Goal: Information Seeking & Learning: Check status

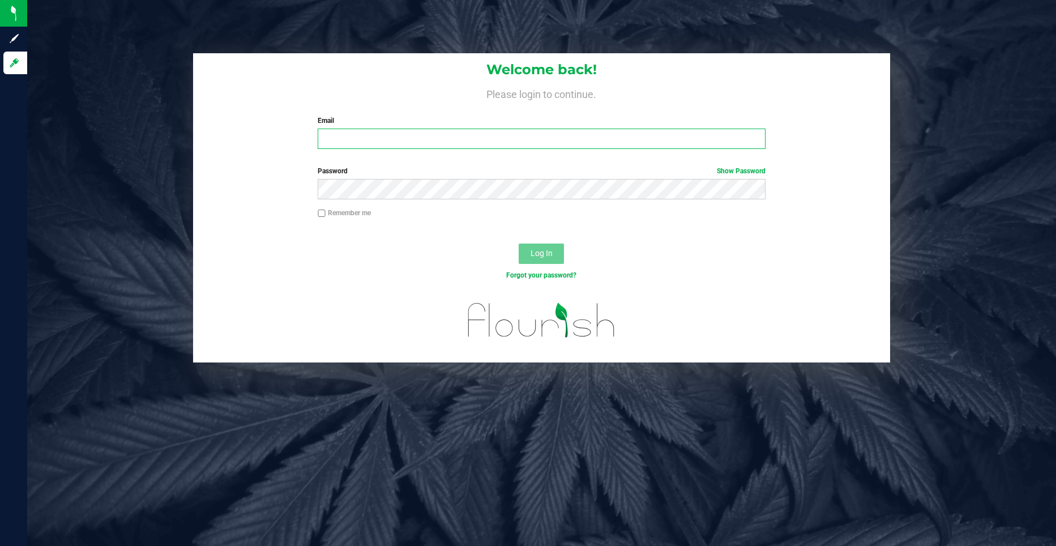
click at [331, 136] on input "Email" at bounding box center [542, 138] width 448 height 20
type input "[EMAIL_ADDRESS][DOMAIN_NAME]"
click at [532, 258] on span "Log In" at bounding box center [541, 252] width 22 height 9
click at [534, 249] on span "Log In" at bounding box center [541, 252] width 22 height 9
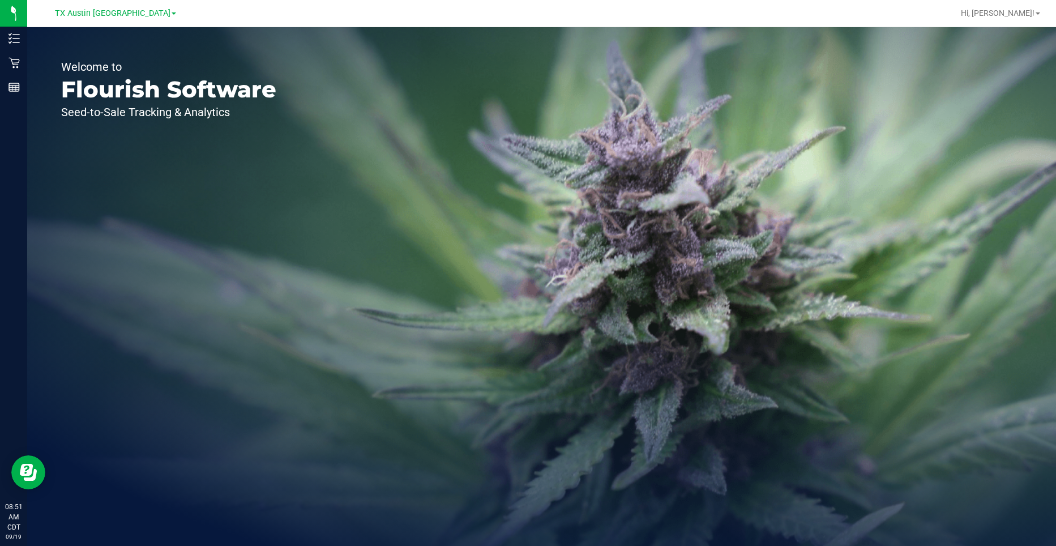
click at [202, 239] on div "Welcome to Flourish Software Seed-to-Sale Tracking & Analytics" at bounding box center [168, 286] width 283 height 518
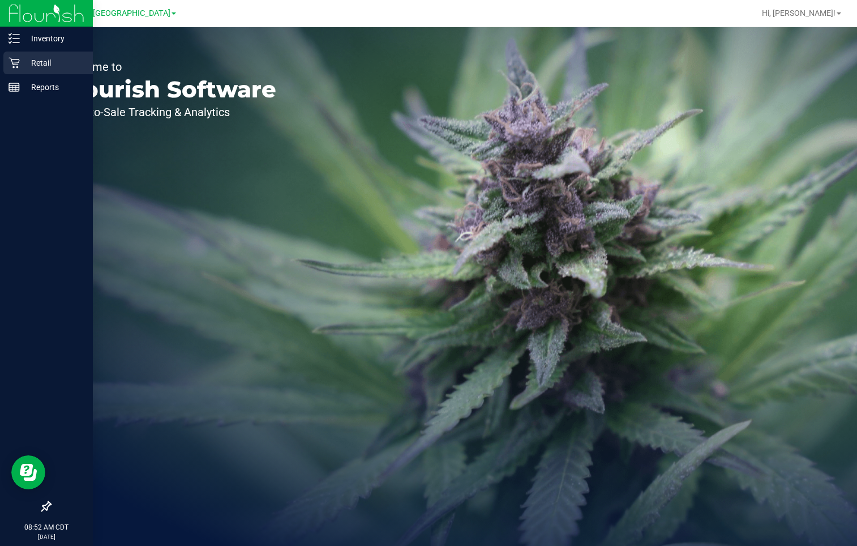
click at [44, 63] on p "Retail" at bounding box center [54, 63] width 68 height 14
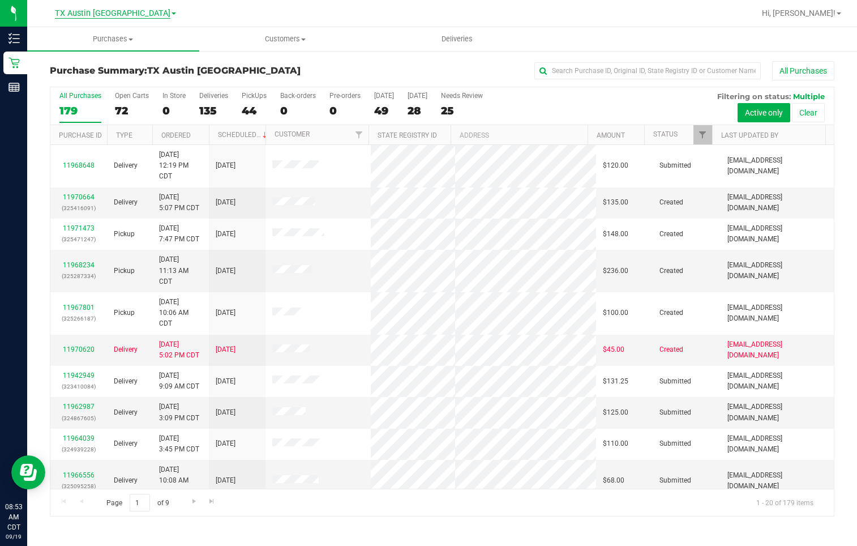
click at [122, 10] on span "TX Austin [GEOGRAPHIC_DATA]" at bounding box center [112, 13] width 115 height 10
click at [102, 52] on link "TX San Antonio Retail" at bounding box center [115, 55] width 165 height 15
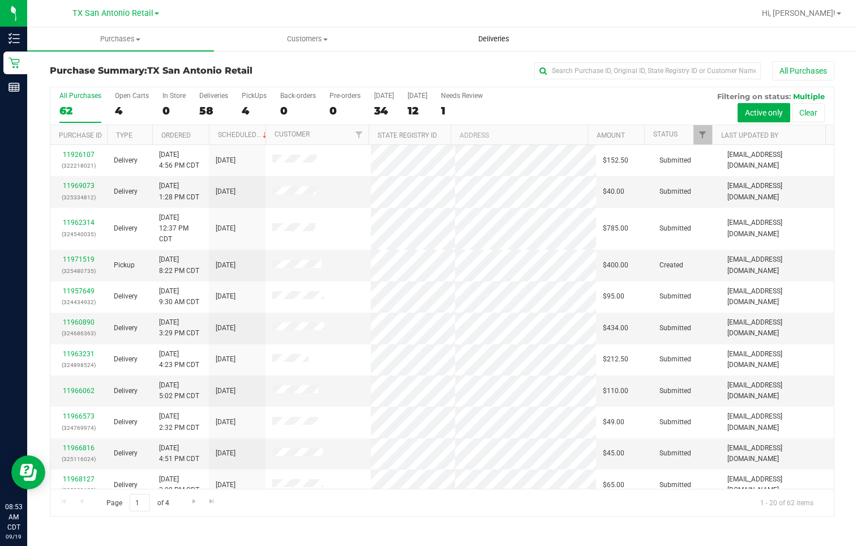
click at [492, 40] on span "Deliveries" at bounding box center [494, 39] width 62 height 10
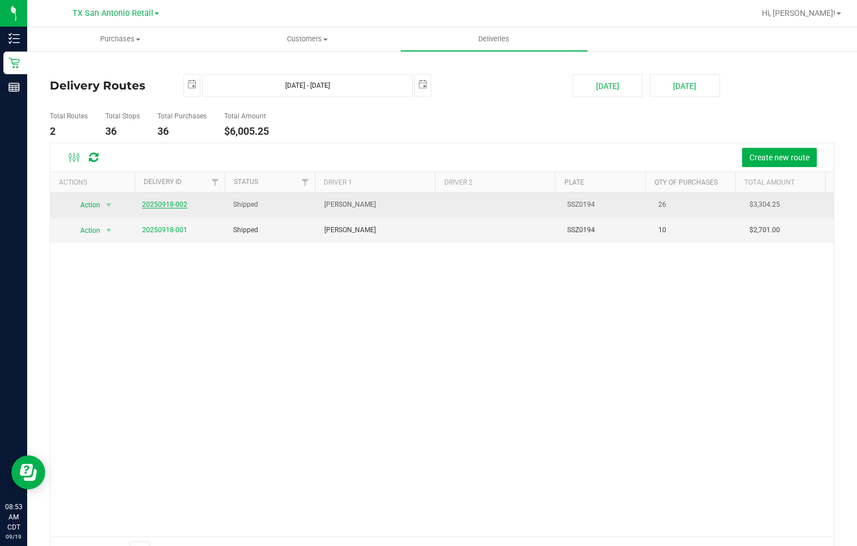
click at [169, 203] on link "20250918-002" at bounding box center [164, 204] width 45 height 8
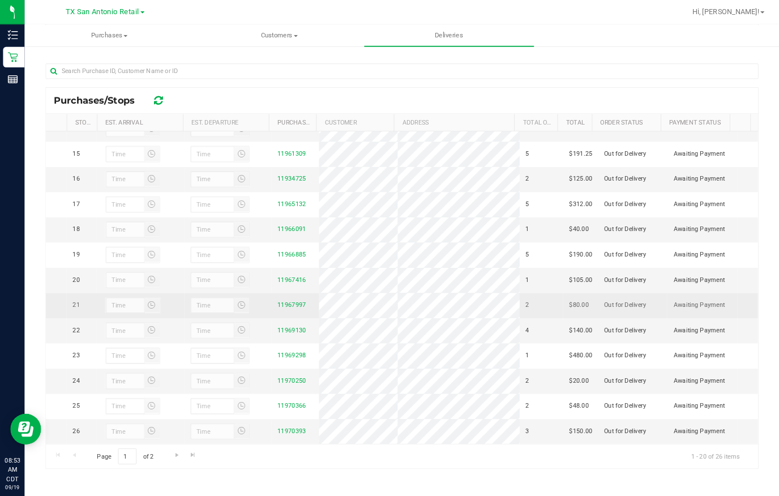
scroll to position [537, 0]
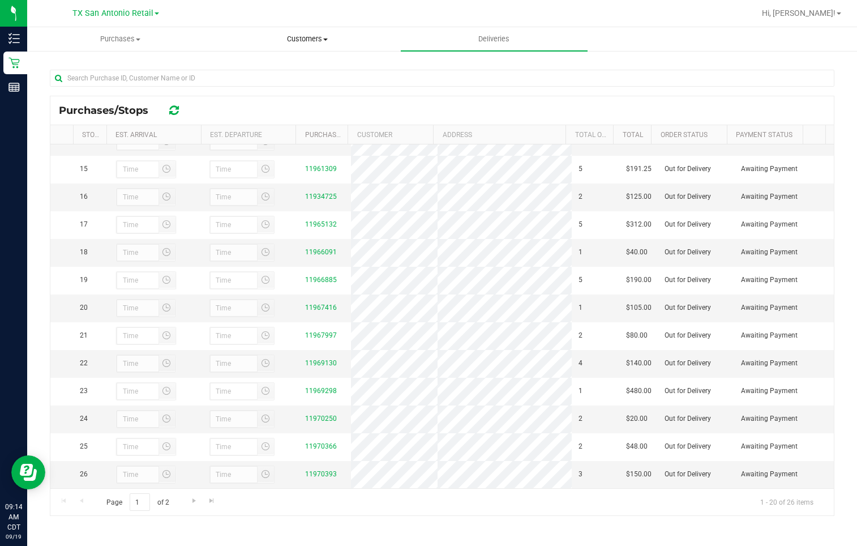
click at [229, 47] on uib-tab-heading "Customers All customers Add a new customer All physicians" at bounding box center [308, 39] width 186 height 23
click at [388, 10] on div at bounding box center [479, 13] width 552 height 22
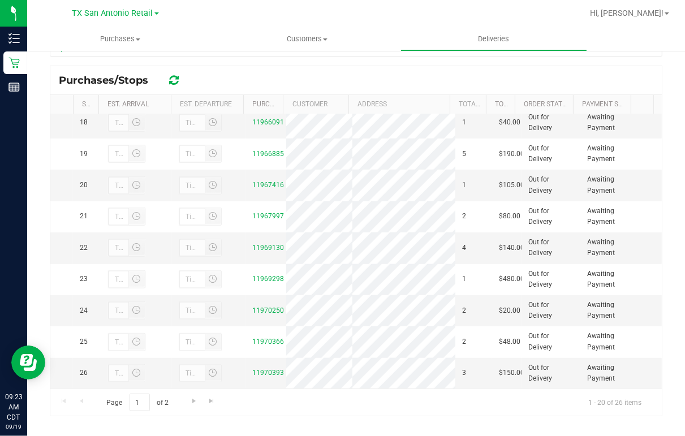
scroll to position [208, 0]
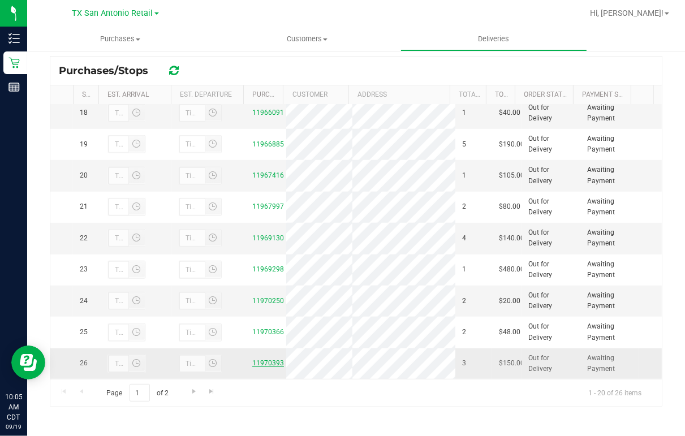
click at [263, 359] on link "11970393" at bounding box center [268, 363] width 32 height 8
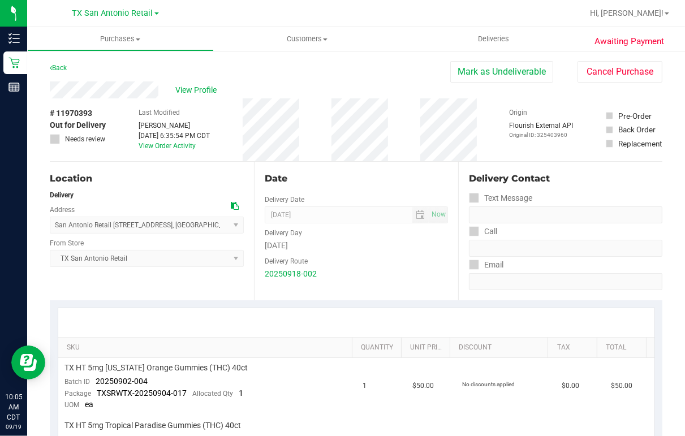
drag, startPoint x: 87, startPoint y: 80, endPoint x: 127, endPoint y: 104, distance: 47.0
click at [127, 104] on div "# 11970393 Out for Delivery Needs review Last Modified [PERSON_NAME] [DATE] 6:3…" at bounding box center [356, 129] width 613 height 63
click at [406, 18] on div at bounding box center [393, 13] width 380 height 22
click at [382, 86] on div "View Profile" at bounding box center [250, 90] width 401 height 17
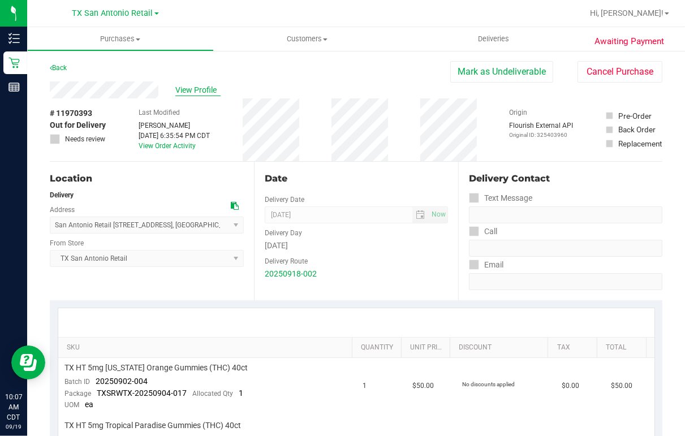
click at [202, 88] on span "View Profile" at bounding box center [197, 90] width 45 height 12
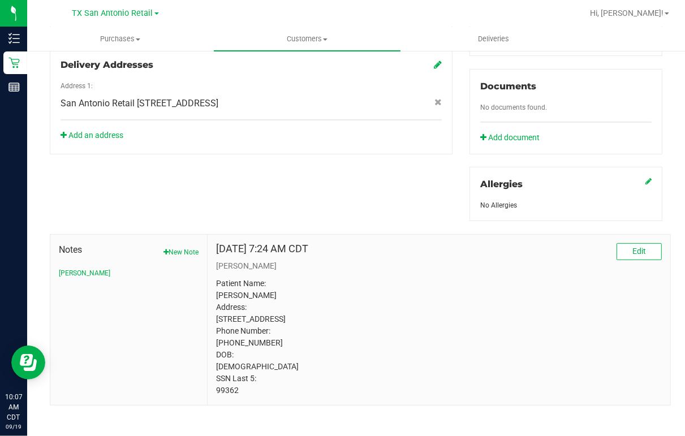
scroll to position [421, 0]
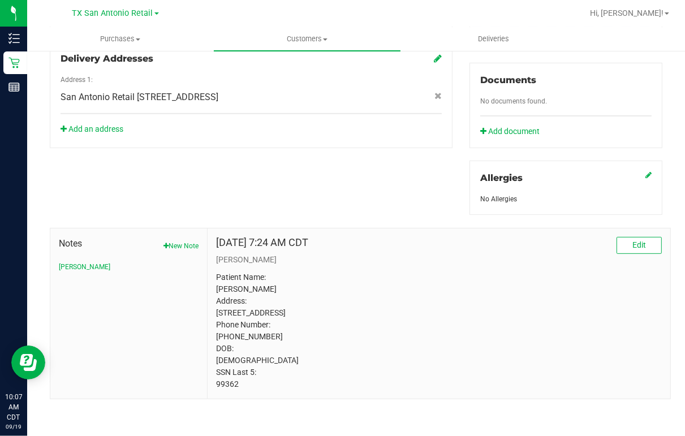
drag, startPoint x: 212, startPoint y: 385, endPoint x: 238, endPoint y: 387, distance: 25.6
click at [238, 387] on div "[DATE] 7:24 AM CDT Edit [PERSON_NAME] Patient Name: [PERSON_NAME] Address: [STR…" at bounding box center [439, 314] width 463 height 170
drag, startPoint x: 238, startPoint y: 387, endPoint x: 229, endPoint y: 385, distance: 9.3
copy p "99362"
click at [667, 120] on div "Back Profile Purchases Add customer to queue Customer ID: 1397404 Credit Availa…" at bounding box center [356, 37] width 658 height 799
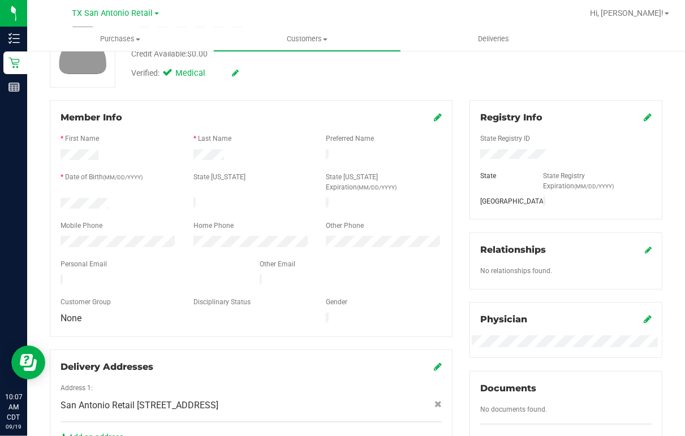
scroll to position [0, 0]
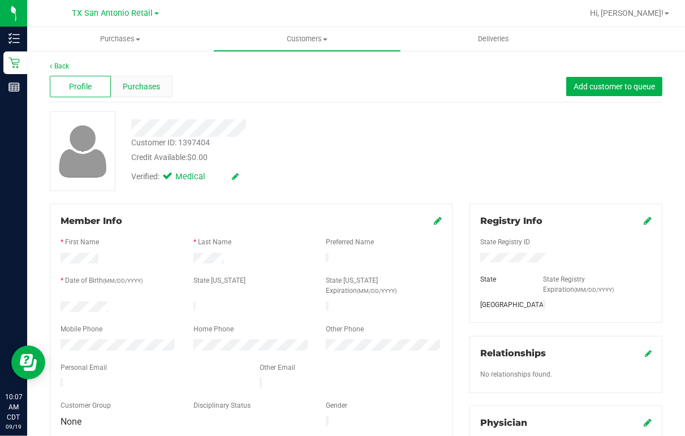
click at [138, 85] on span "Purchases" at bounding box center [141, 87] width 37 height 12
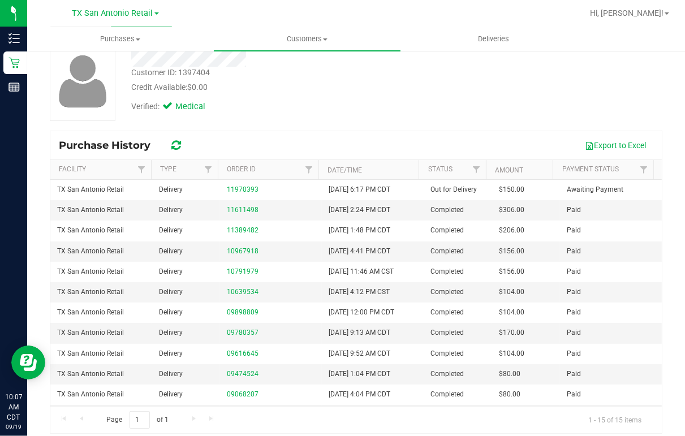
scroll to position [78, 0]
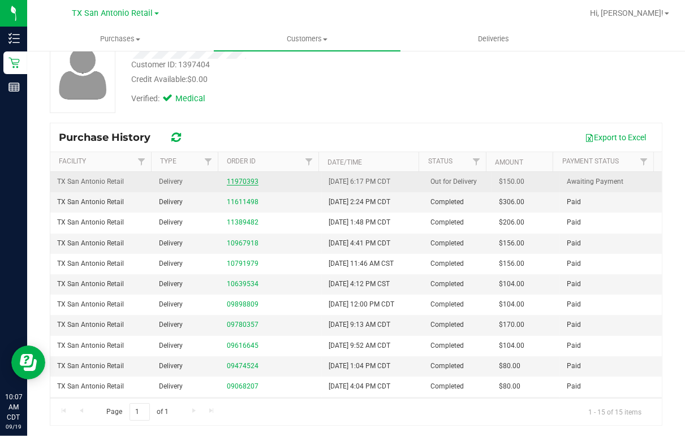
click at [237, 182] on link "11970393" at bounding box center [243, 182] width 32 height 8
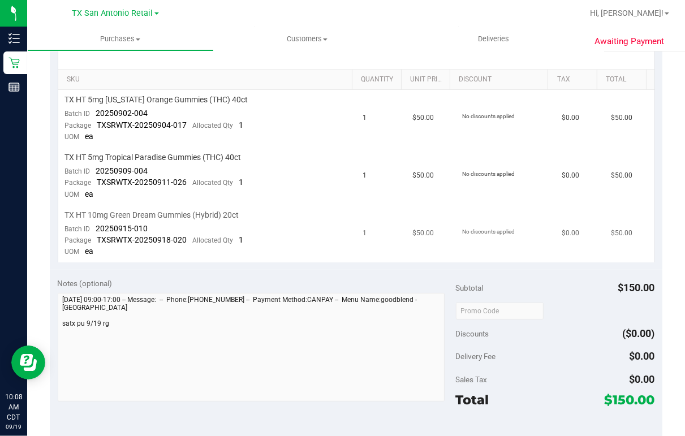
scroll to position [272, 0]
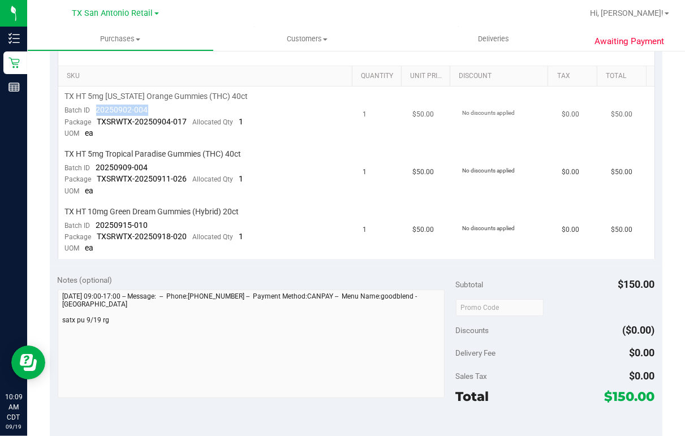
drag, startPoint x: 96, startPoint y: 109, endPoint x: 147, endPoint y: 109, distance: 50.9
click at [147, 109] on td "TX HT 5mg [US_STATE] Orange Gummies (THC) 40ct Batch ID 20250902-004 Package TX…" at bounding box center [207, 116] width 298 height 58
drag, startPoint x: 147, startPoint y: 109, endPoint x: 139, endPoint y: 109, distance: 7.9
copy span "20250902-004"
drag, startPoint x: 96, startPoint y: 167, endPoint x: 149, endPoint y: 168, distance: 53.8
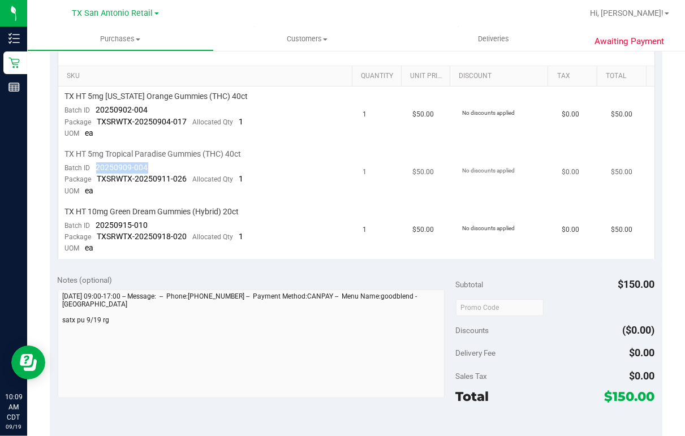
click at [149, 168] on td "TX HT 5mg Tropical Paradise Gummies (THC) 40ct Batch ID 20250909-004 Package TX…" at bounding box center [207, 173] width 298 height 58
drag, startPoint x: 149, startPoint y: 168, endPoint x: 138, endPoint y: 168, distance: 11.9
copy span "20250909-004"
drag, startPoint x: 95, startPoint y: 224, endPoint x: 146, endPoint y: 224, distance: 50.9
click at [146, 224] on div "Batch ID 20250915-010" at bounding box center [106, 225] width 83 height 11
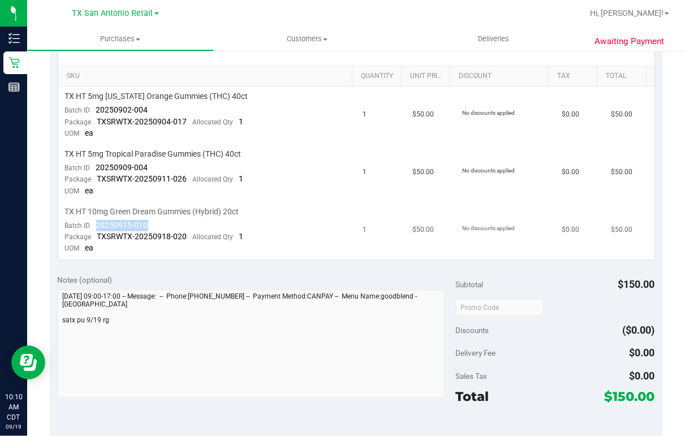
drag, startPoint x: 146, startPoint y: 224, endPoint x: 134, endPoint y: 225, distance: 12.5
copy span "20250915-010"
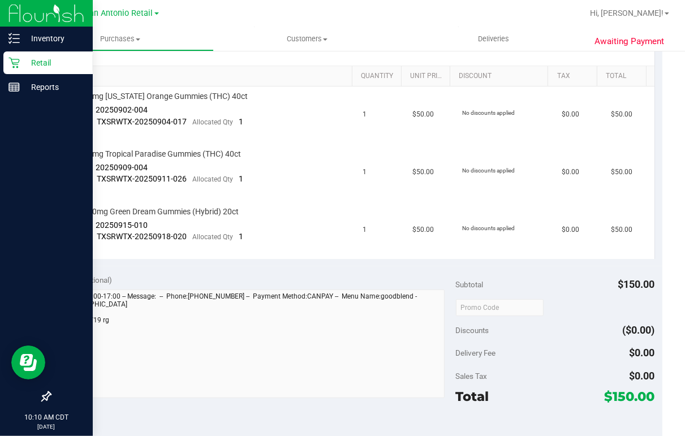
click at [19, 135] on div at bounding box center [46, 243] width 93 height 286
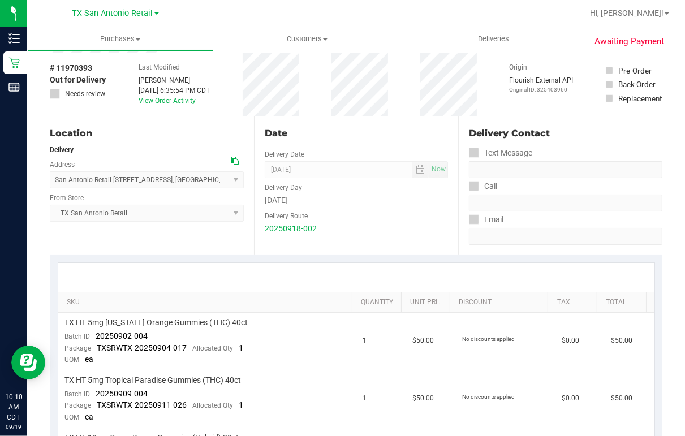
scroll to position [0, 0]
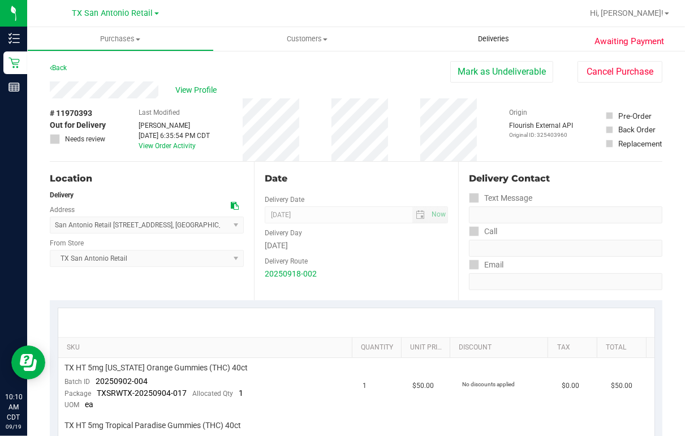
click at [485, 39] on span "Deliveries" at bounding box center [494, 39] width 62 height 10
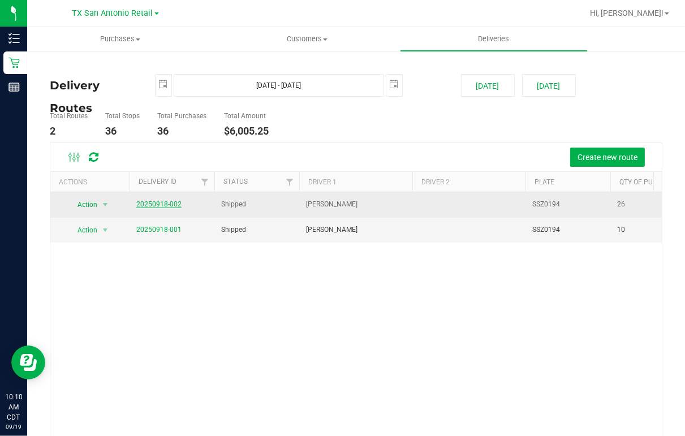
click at [156, 204] on link "20250918-002" at bounding box center [158, 204] width 45 height 8
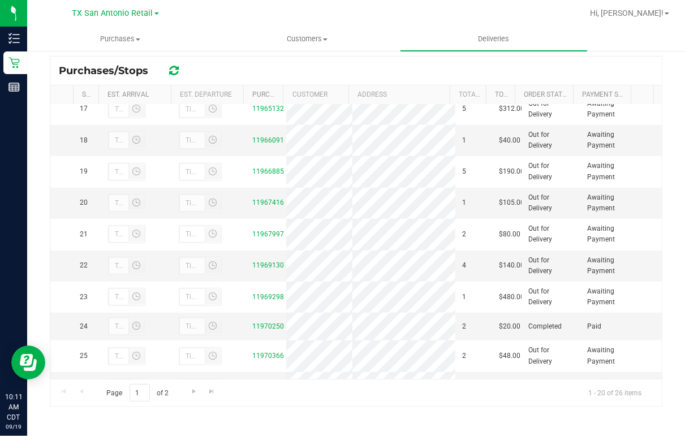
scroll to position [732, 0]
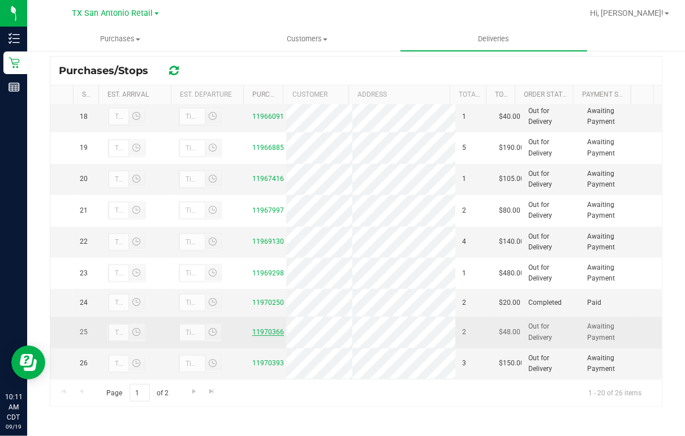
click at [260, 328] on link "11970366" at bounding box center [268, 332] width 32 height 8
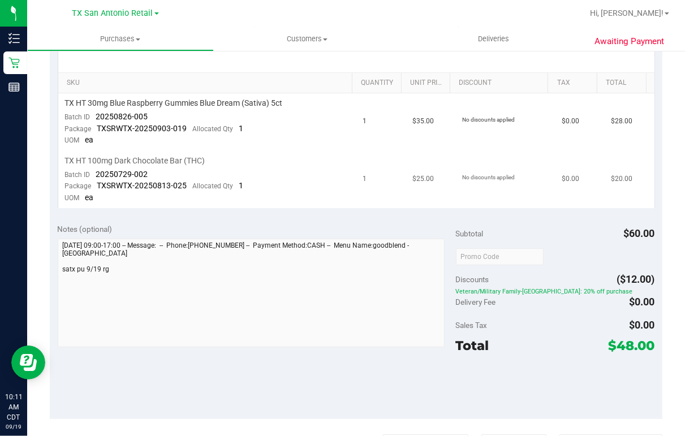
scroll to position [272, 0]
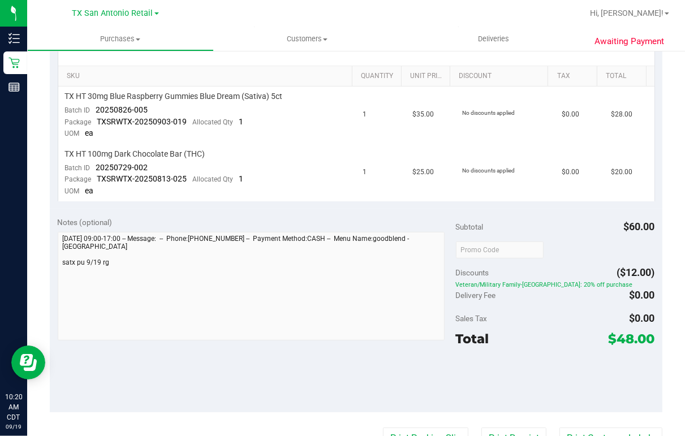
click at [668, 101] on div "Awaiting Payment Back [PERSON_NAME] as Undeliverable Cancel Purchase View Profi…" at bounding box center [356, 242] width 658 height 929
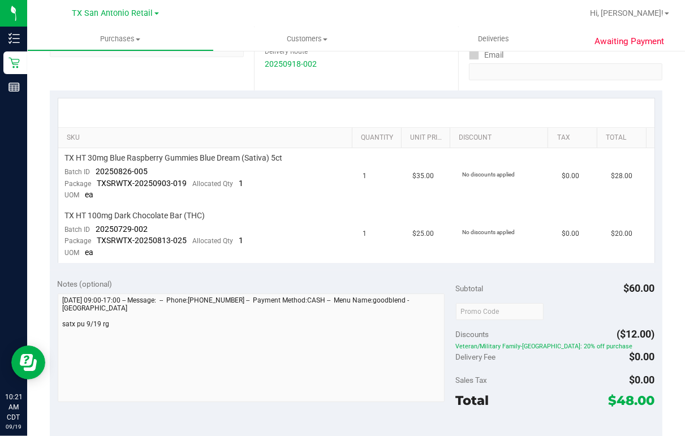
scroll to position [226, 0]
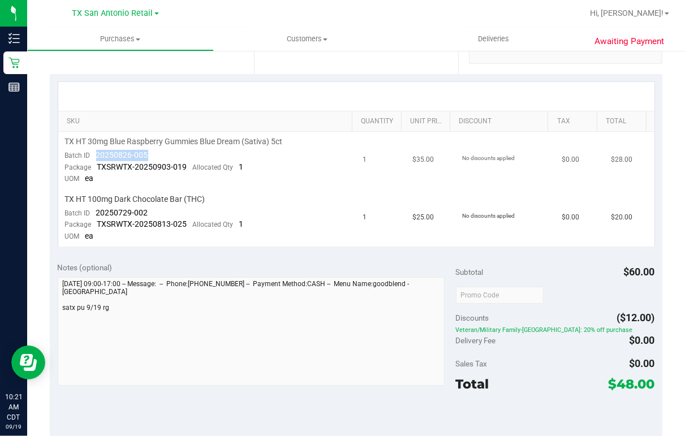
drag, startPoint x: 95, startPoint y: 154, endPoint x: 148, endPoint y: 153, distance: 53.2
click at [148, 153] on td "TX HT 30mg Blue Raspberry Gummies Blue Dream (Sativa) 5ct Batch ID 20250826-005…" at bounding box center [207, 161] width 298 height 58
drag, startPoint x: 148, startPoint y: 153, endPoint x: 143, endPoint y: 153, distance: 5.7
copy span "20250826-005"
drag, startPoint x: 96, startPoint y: 212, endPoint x: 145, endPoint y: 215, distance: 49.9
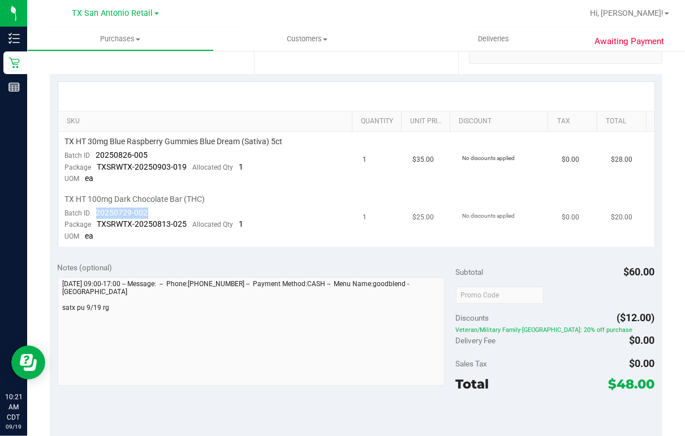
click at [145, 215] on span "20250729-002" at bounding box center [122, 212] width 52 height 9
copy span "20250729-002"
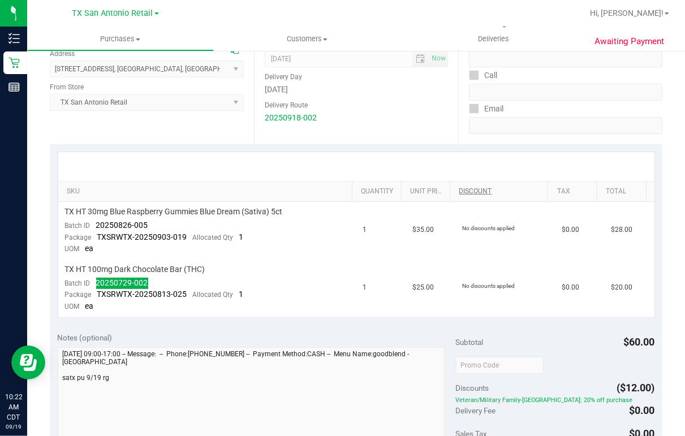
scroll to position [0, 0]
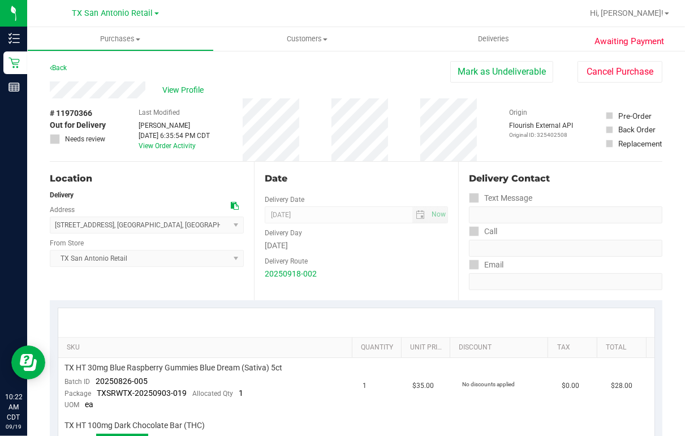
click at [315, 82] on div "View Profile" at bounding box center [250, 90] width 401 height 17
click at [53, 68] on link "Back" at bounding box center [58, 68] width 17 height 8
click at [63, 66] on link "Back" at bounding box center [58, 68] width 17 height 8
click at [60, 65] on link "Back" at bounding box center [58, 68] width 17 height 8
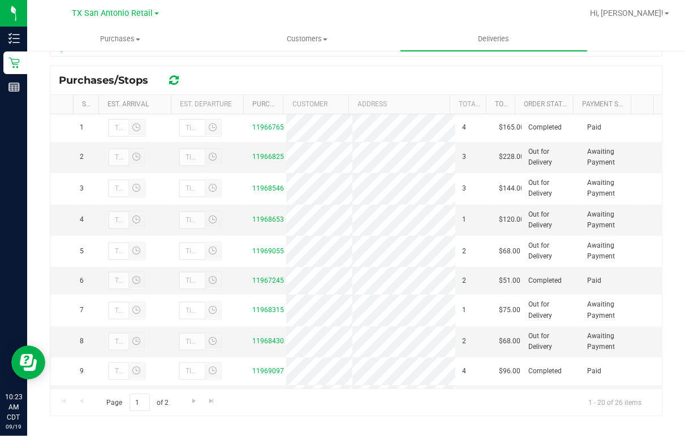
scroll to position [208, 0]
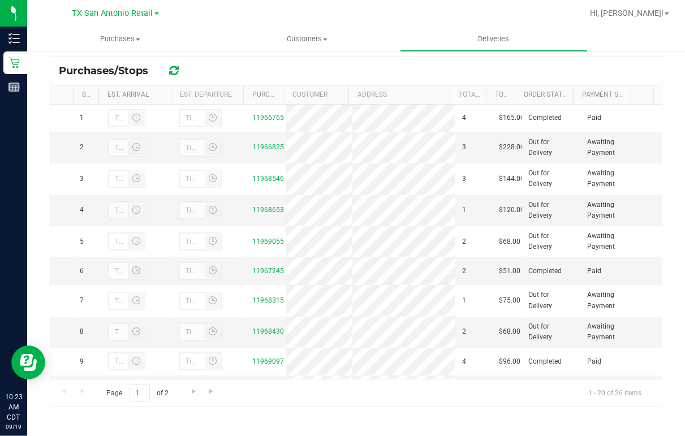
click at [35, 247] on div "All Delivery Routes Delivery Route ID 20250918-002 Delivery Date [DATE] Approx …" at bounding box center [356, 139] width 658 height 595
click at [267, 275] on link "11967245" at bounding box center [268, 271] width 32 height 8
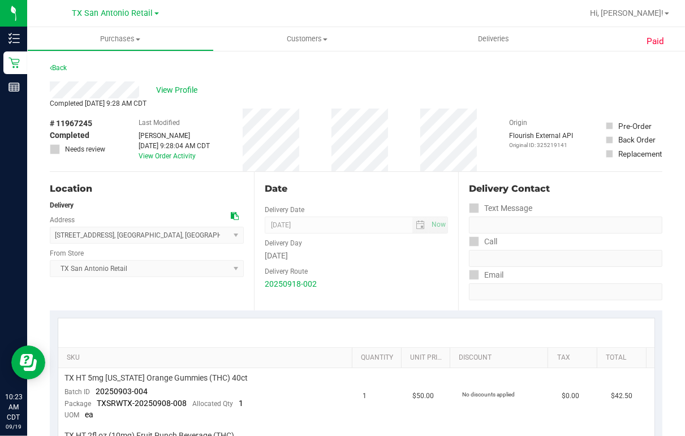
click at [143, 92] on div "View Profile" at bounding box center [356, 90] width 613 height 17
click at [578, 76] on div "Back" at bounding box center [356, 71] width 613 height 20
click at [340, 67] on div "Back" at bounding box center [356, 71] width 613 height 20
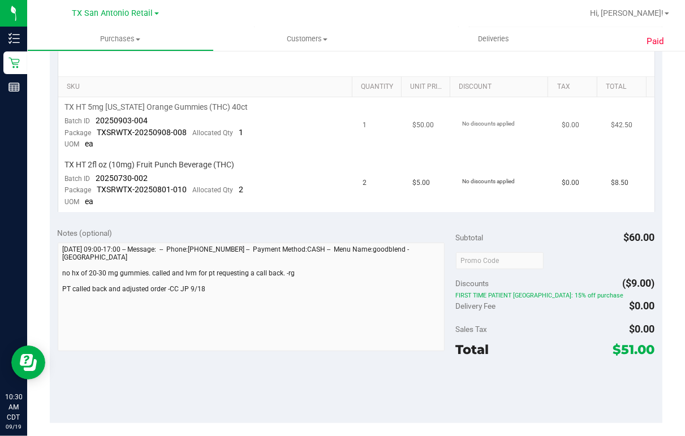
scroll to position [272, 0]
drag, startPoint x: 95, startPoint y: 118, endPoint x: 147, endPoint y: 121, distance: 52.2
click at [147, 121] on td "TX HT 5mg [US_STATE] Orange Gummies (THC) 40ct Batch ID 20250903-004 Package TX…" at bounding box center [207, 126] width 298 height 58
drag, startPoint x: 147, startPoint y: 121, endPoint x: 136, endPoint y: 121, distance: 10.8
copy span "20250903-004"
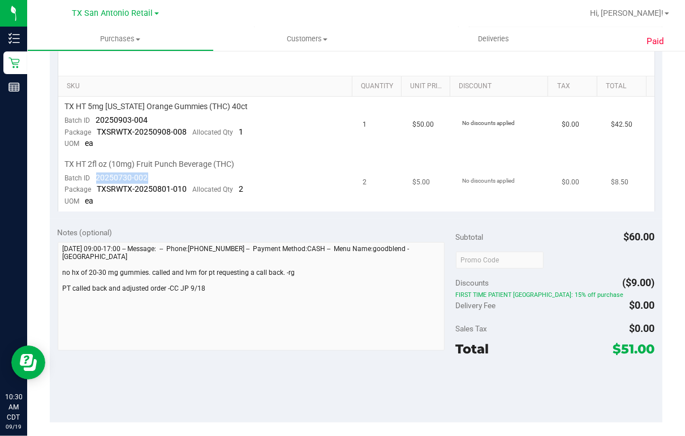
drag, startPoint x: 96, startPoint y: 177, endPoint x: 147, endPoint y: 178, distance: 51.0
click at [147, 178] on td "TX HT 2fl oz (10mg) Fruit Punch Beverage (THC) Batch ID 20250730-002 Package TX…" at bounding box center [207, 183] width 298 height 57
drag, startPoint x: 147, startPoint y: 178, endPoint x: 134, endPoint y: 177, distance: 13.1
copy span "20250730-002"
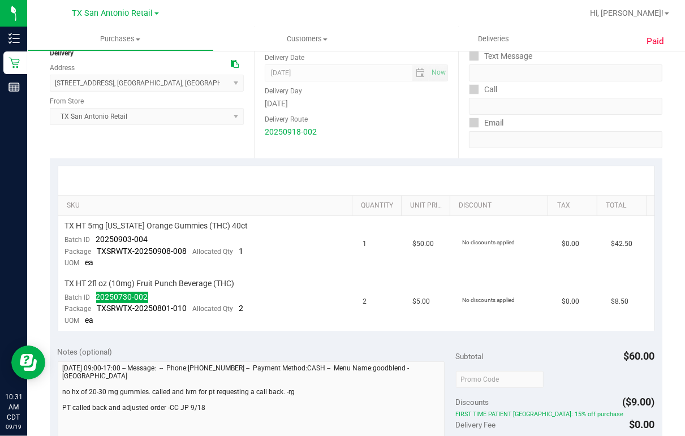
scroll to position [0, 0]
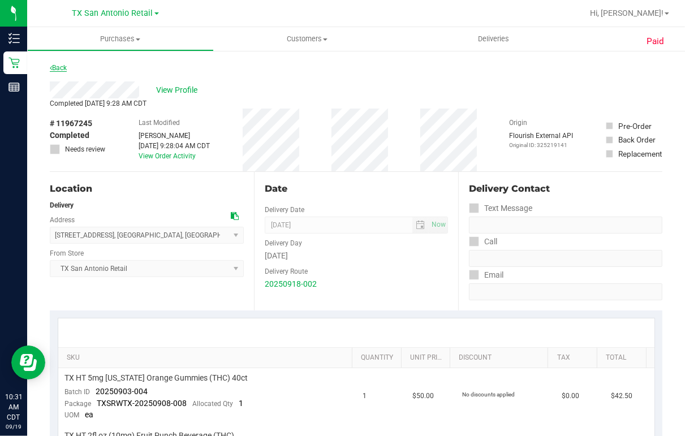
click at [60, 67] on link "Back" at bounding box center [58, 68] width 17 height 8
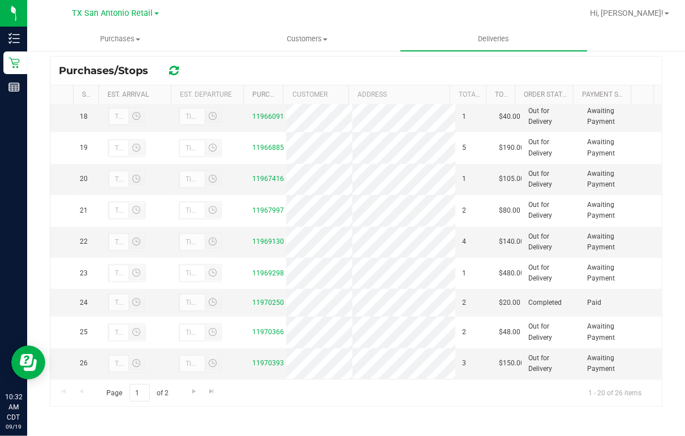
scroll to position [732, 0]
click at [267, 299] on link "11970250" at bounding box center [268, 303] width 32 height 8
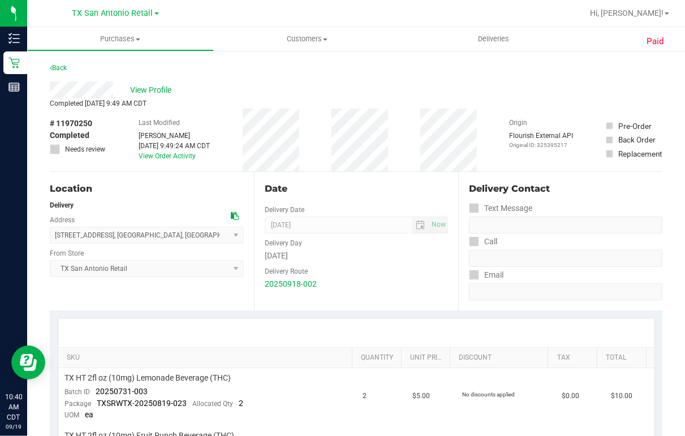
click at [279, 85] on div "View Profile" at bounding box center [356, 90] width 613 height 17
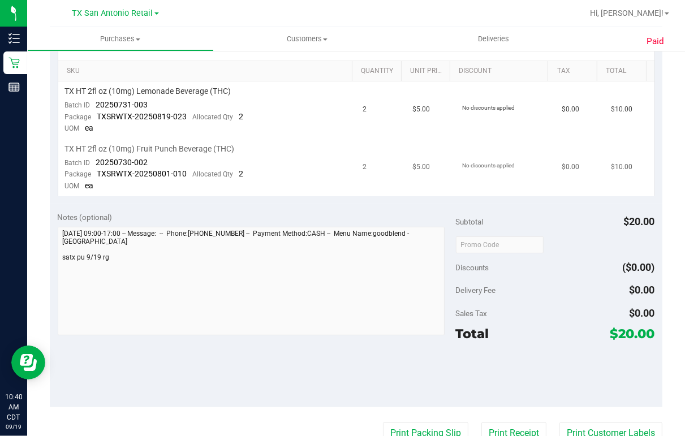
scroll to position [272, 0]
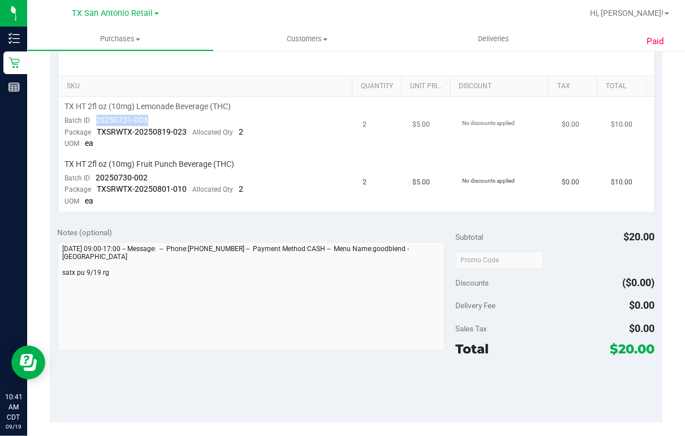
drag, startPoint x: 93, startPoint y: 118, endPoint x: 149, endPoint y: 122, distance: 56.2
click at [149, 122] on td "TX HT 2fl oz (10mg) Lemonade Beverage (THC) Batch ID 20250731-003 Package TXSRW…" at bounding box center [207, 126] width 298 height 58
drag, startPoint x: 149, startPoint y: 122, endPoint x: 137, endPoint y: 119, distance: 12.8
copy span "20250731-003"
drag, startPoint x: 95, startPoint y: 174, endPoint x: 145, endPoint y: 177, distance: 50.4
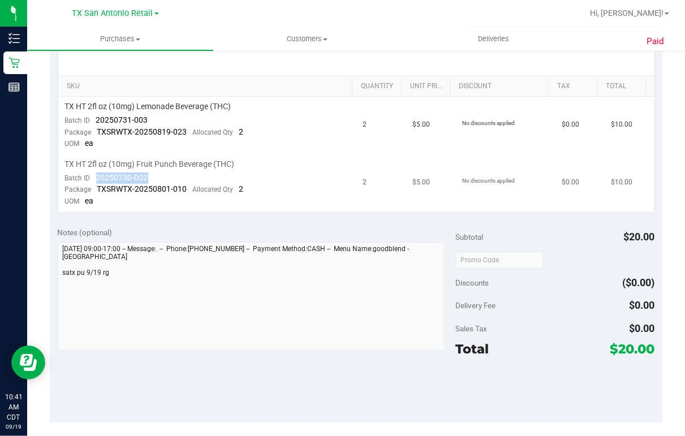
click at [145, 177] on div "Batch ID 20250730-002" at bounding box center [106, 178] width 83 height 11
drag, startPoint x: 145, startPoint y: 177, endPoint x: 138, endPoint y: 176, distance: 7.4
copy span "20250730-002"
click at [671, 302] on div "Paid Back View Profile Completed [DATE] 9:49 AM CDT # 11970250 Completed Needs …" at bounding box center [356, 235] width 658 height 915
click at [667, 181] on div "Paid Back View Profile Completed [DATE] 9:49 AM CDT # 11970250 Completed Needs …" at bounding box center [356, 235] width 658 height 915
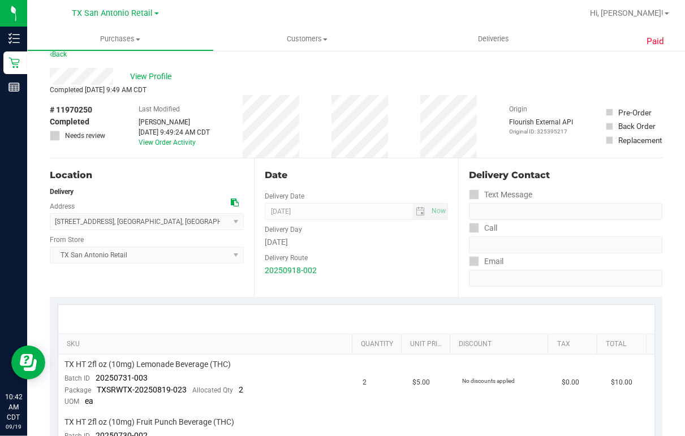
scroll to position [0, 0]
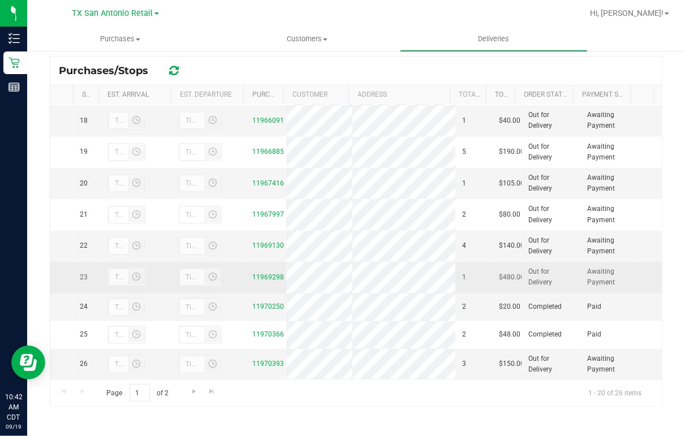
scroll to position [732, 0]
click at [262, 273] on link "11969298" at bounding box center [268, 277] width 32 height 8
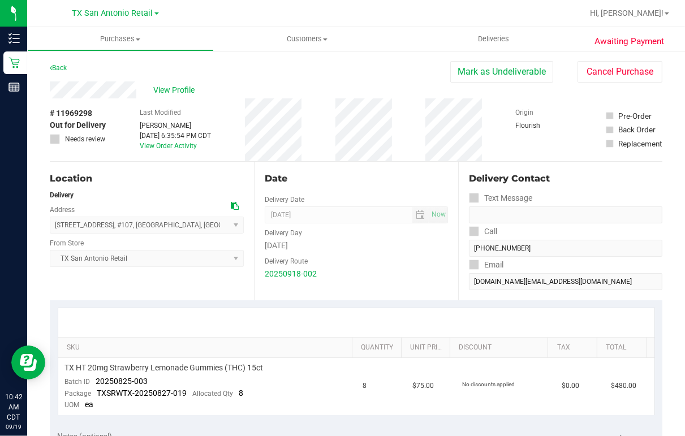
click at [137, 89] on div "View Profile" at bounding box center [250, 90] width 401 height 17
click at [177, 89] on span "View Profile" at bounding box center [175, 90] width 45 height 12
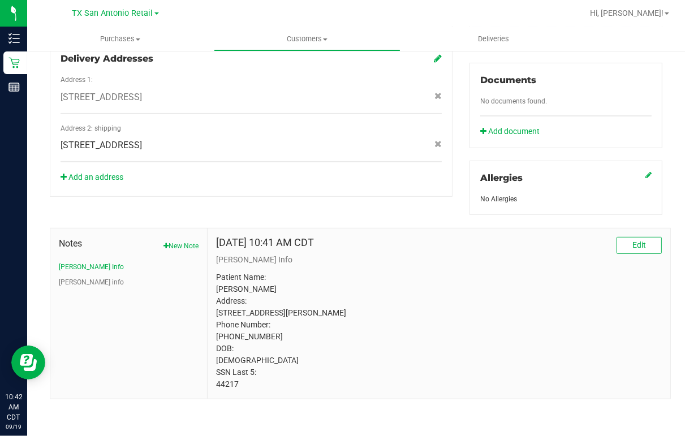
scroll to position [421, 0]
drag, startPoint x: 213, startPoint y: 385, endPoint x: 241, endPoint y: 384, distance: 28.3
click at [241, 384] on div "[DATE] 10:41 AM CDT Edit [PERSON_NAME] Info Patient Name: [PERSON_NAME] Address…" at bounding box center [439, 314] width 463 height 170
drag, startPoint x: 241, startPoint y: 384, endPoint x: 231, endPoint y: 385, distance: 10.2
click at [672, 210] on div "Back Profile Purchases Add customer to queue Customer ID: 673763 Credit Availab…" at bounding box center [356, 37] width 658 height 799
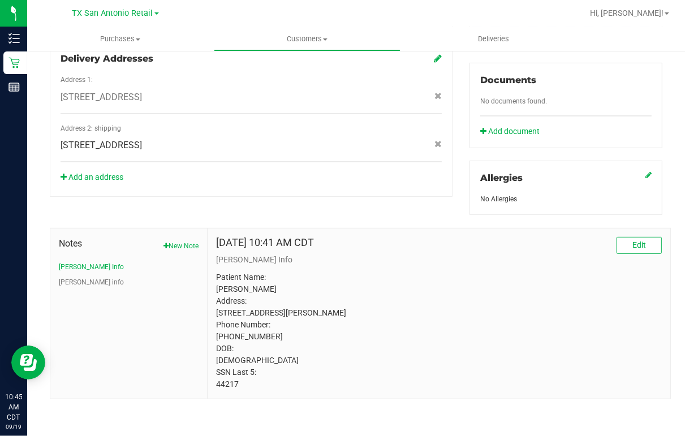
scroll to position [63, 0]
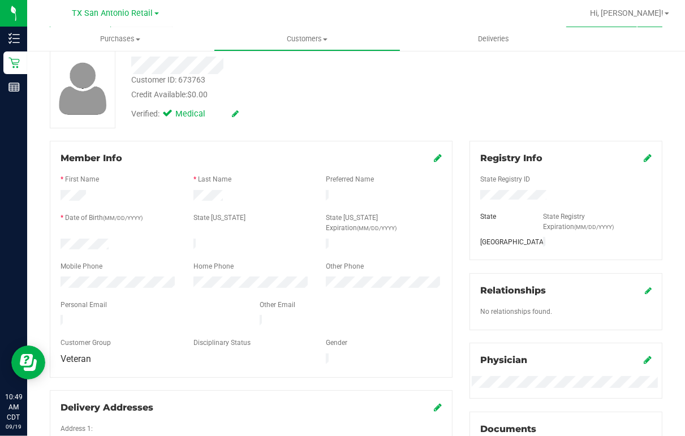
click at [517, 88] on div "Customer ID: 673763 Credit Available: $0.00 Verified: Medical" at bounding box center [356, 89] width 630 height 80
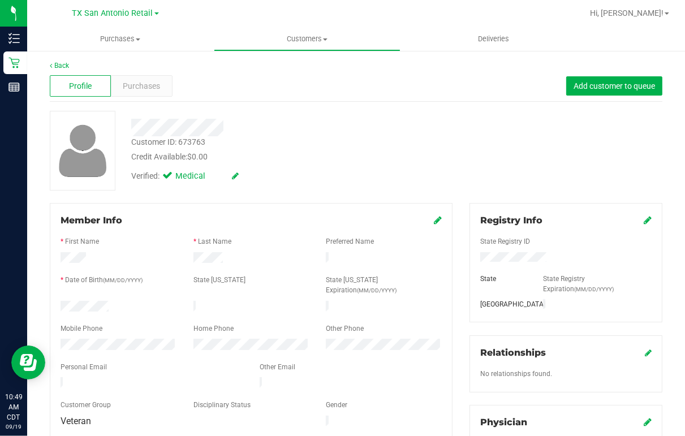
scroll to position [0, 0]
click at [147, 86] on span "Purchases" at bounding box center [141, 87] width 37 height 12
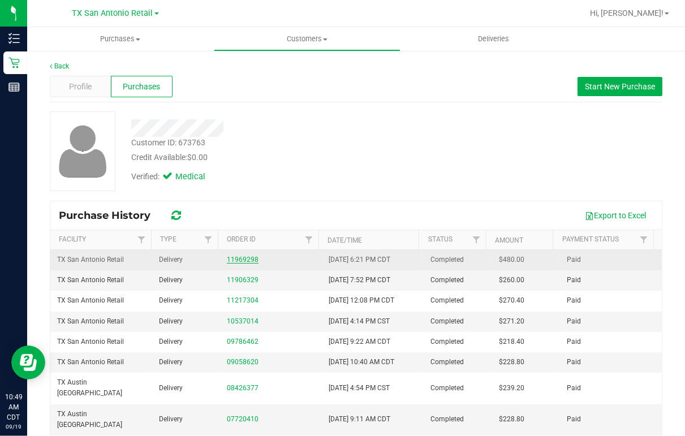
click at [240, 258] on link "11969298" at bounding box center [243, 260] width 32 height 8
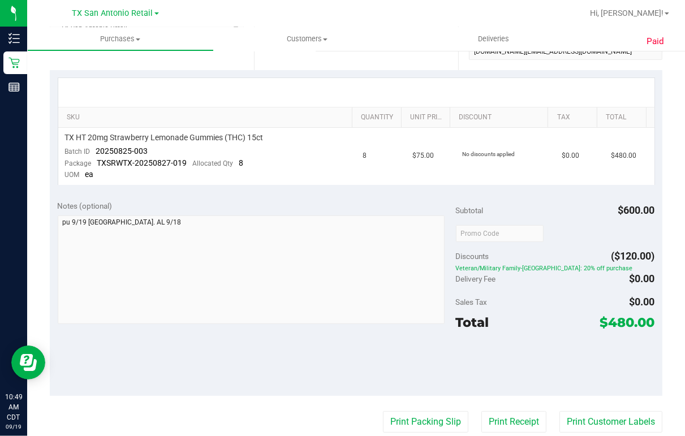
scroll to position [272, 0]
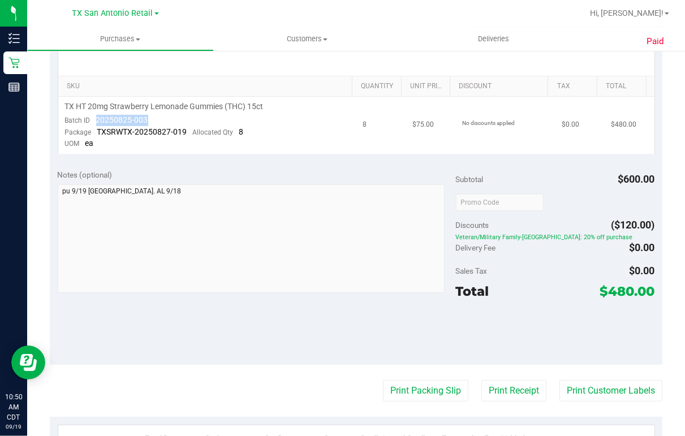
drag, startPoint x: 95, startPoint y: 119, endPoint x: 145, endPoint y: 125, distance: 50.1
click at [145, 125] on div "Batch ID 20250825-003" at bounding box center [106, 120] width 83 height 11
drag, startPoint x: 145, startPoint y: 125, endPoint x: 140, endPoint y: 121, distance: 6.0
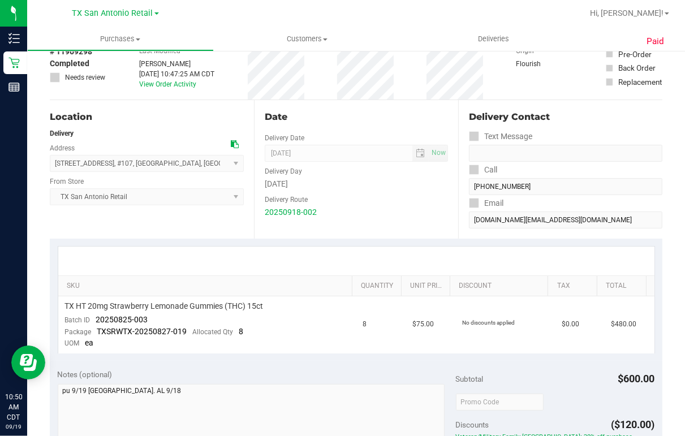
scroll to position [0, 0]
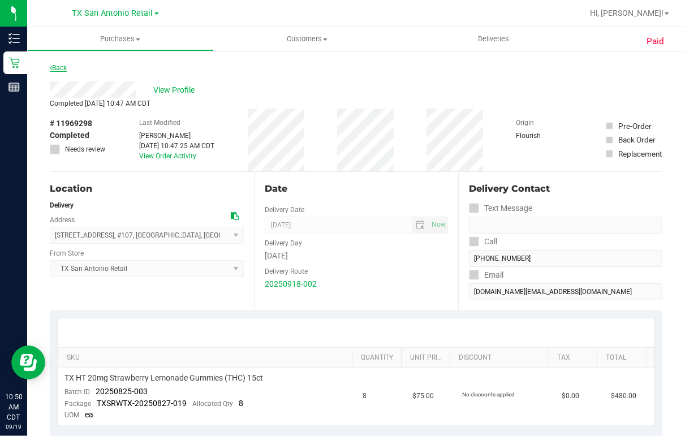
click at [57, 65] on link "Back" at bounding box center [58, 68] width 17 height 8
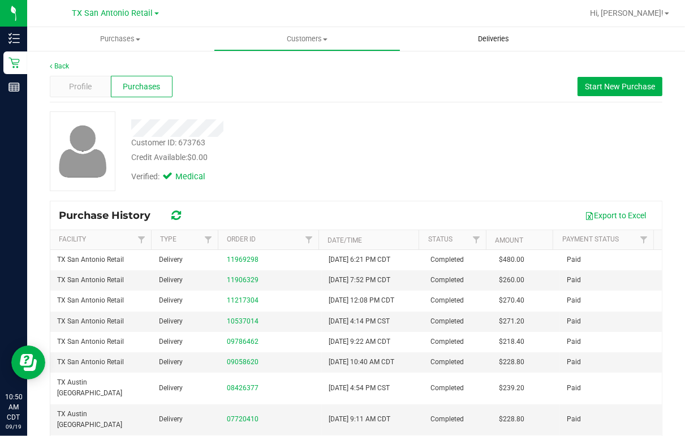
click at [492, 38] on span "Deliveries" at bounding box center [494, 39] width 62 height 10
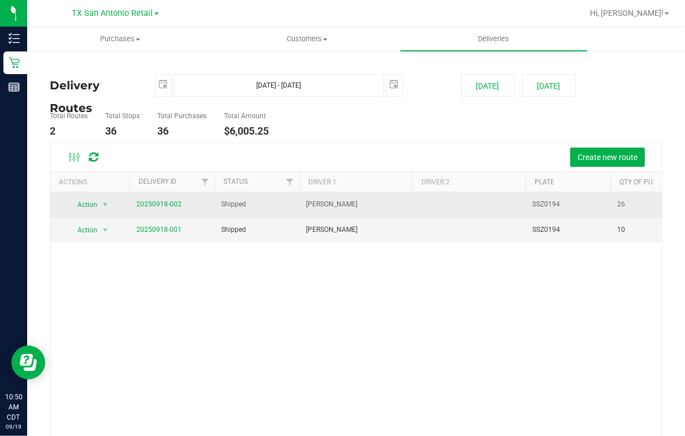
click at [148, 208] on span "20250918-002" at bounding box center [158, 204] width 45 height 11
click at [156, 204] on link "20250918-002" at bounding box center [158, 204] width 45 height 8
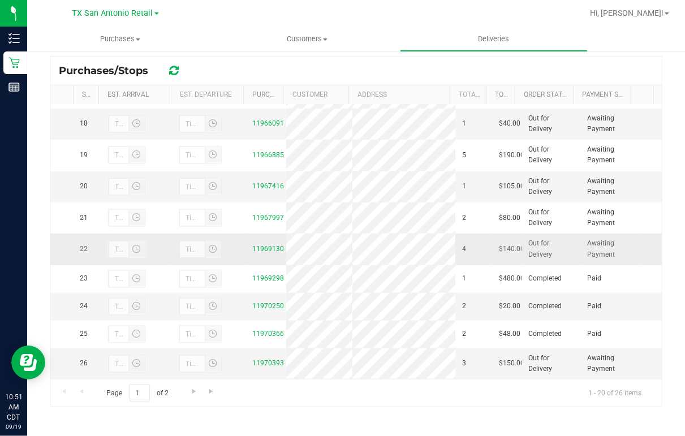
scroll to position [732, 0]
click at [263, 245] on link "11969130" at bounding box center [268, 249] width 32 height 8
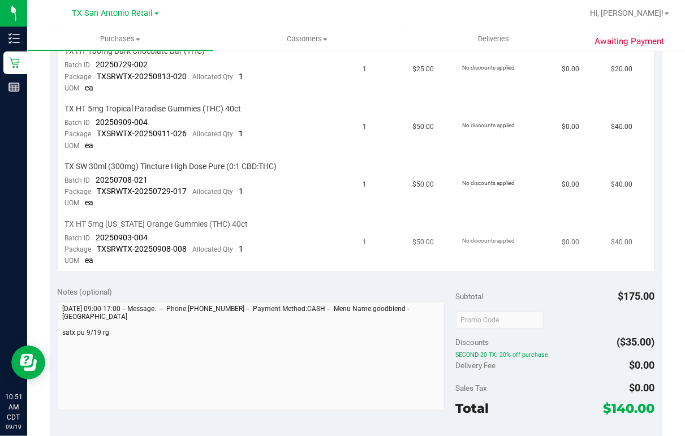
scroll to position [272, 0]
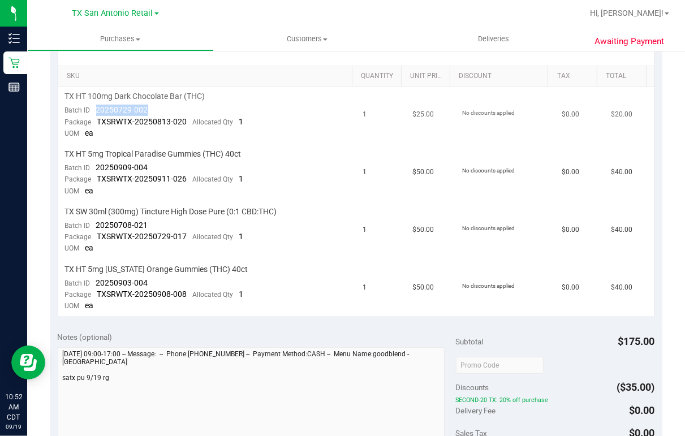
drag, startPoint x: 96, startPoint y: 109, endPoint x: 145, endPoint y: 111, distance: 48.7
click at [145, 111] on span "20250729-002" at bounding box center [122, 109] width 52 height 9
drag, startPoint x: 96, startPoint y: 168, endPoint x: 145, endPoint y: 168, distance: 49.8
click at [145, 168] on span "20250909-004" at bounding box center [122, 167] width 52 height 9
drag, startPoint x: 145, startPoint y: 168, endPoint x: 139, endPoint y: 168, distance: 6.8
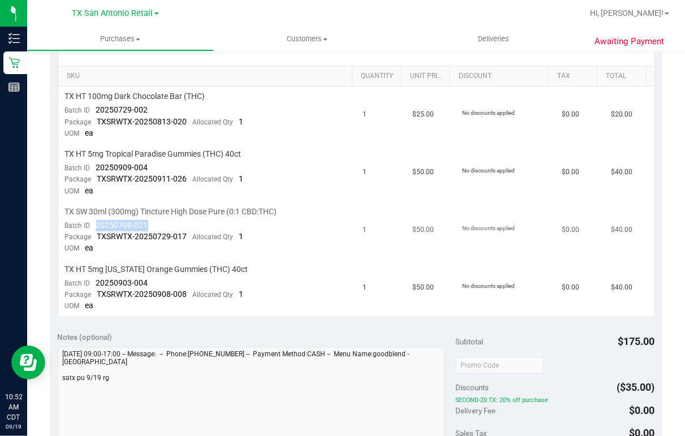
drag, startPoint x: 93, startPoint y: 225, endPoint x: 147, endPoint y: 228, distance: 54.4
click at [147, 228] on td "TX SW 30ml (300mg) Tincture High Dose Pure (0:1 CBD:THC) Batch ID 20250708-021 …" at bounding box center [207, 231] width 298 height 58
drag, startPoint x: 147, startPoint y: 228, endPoint x: 138, endPoint y: 225, distance: 10.0
click at [663, 245] on div "Awaiting Payment Back [PERSON_NAME] as Undeliverable Cancel Purchase View Profi…" at bounding box center [356, 288] width 658 height 1021
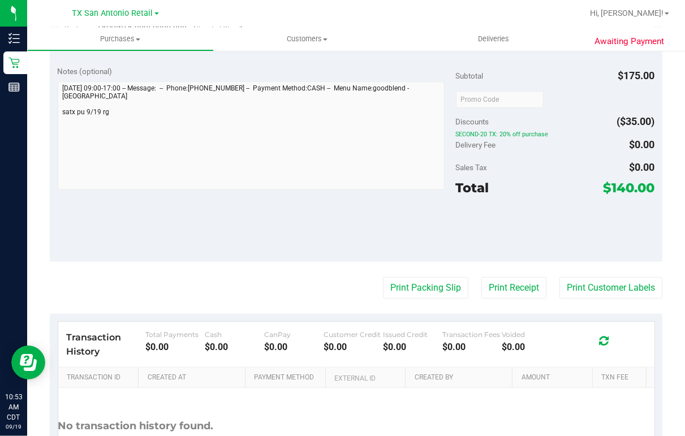
scroll to position [543, 0]
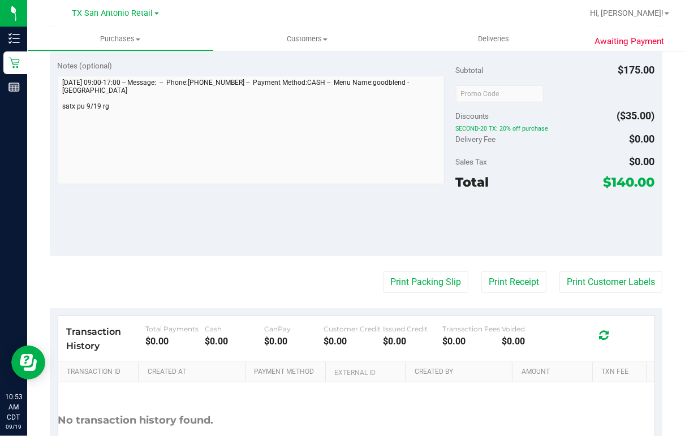
click at [675, 215] on div "Awaiting Payment Back [PERSON_NAME] as Undeliverable Cancel Purchase View Profi…" at bounding box center [356, 16] width 658 height 1021
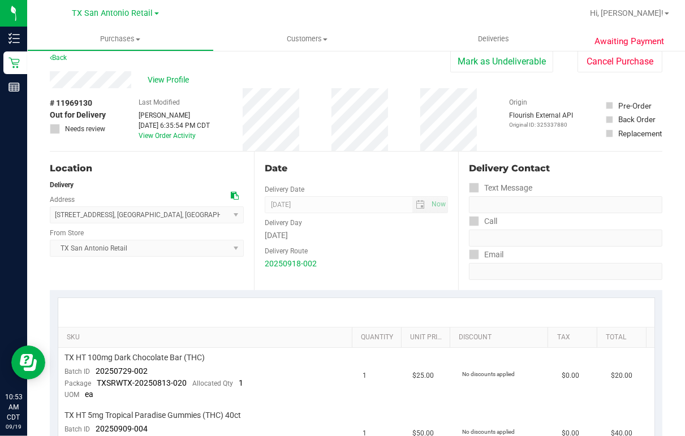
scroll to position [0, 0]
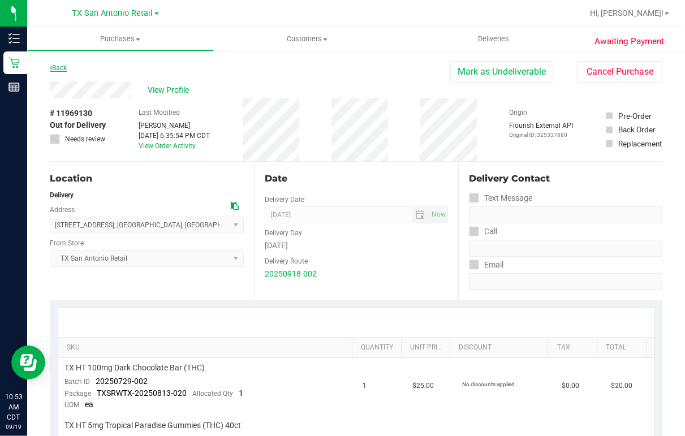
click at [55, 70] on link "Back" at bounding box center [58, 68] width 17 height 8
click at [59, 67] on link "Back" at bounding box center [58, 68] width 17 height 8
click at [229, 75] on div "Back [PERSON_NAME] as Undeliverable Cancel Purchase" at bounding box center [356, 71] width 613 height 20
click at [59, 67] on link "Back" at bounding box center [58, 68] width 17 height 8
click at [503, 41] on span "Deliveries" at bounding box center [494, 39] width 62 height 10
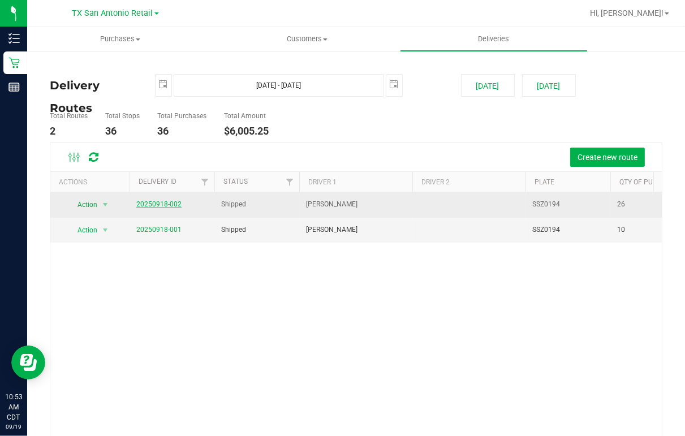
click at [155, 206] on link "20250918-002" at bounding box center [158, 204] width 45 height 8
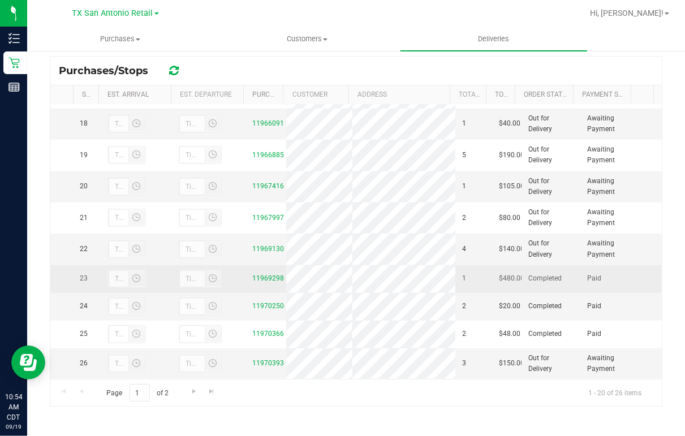
scroll to position [687, 0]
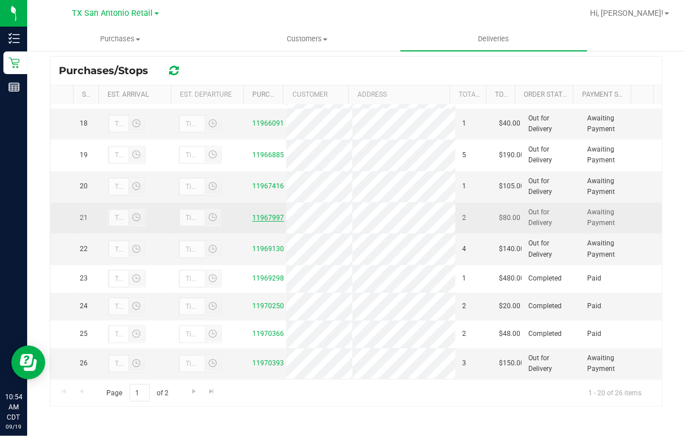
click at [269, 219] on link "11967997" at bounding box center [268, 218] width 32 height 8
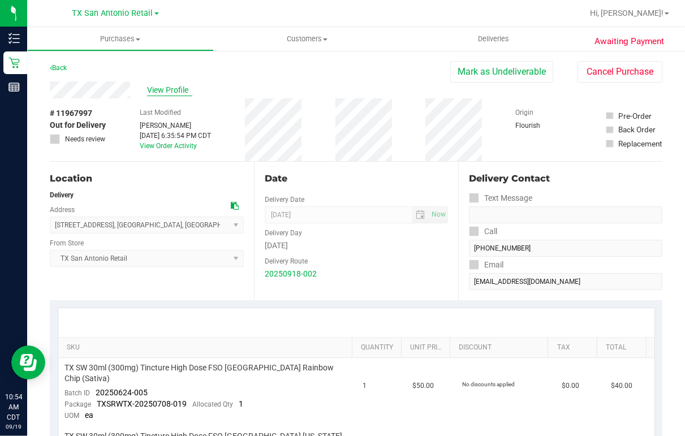
click at [181, 91] on span "View Profile" at bounding box center [169, 90] width 45 height 12
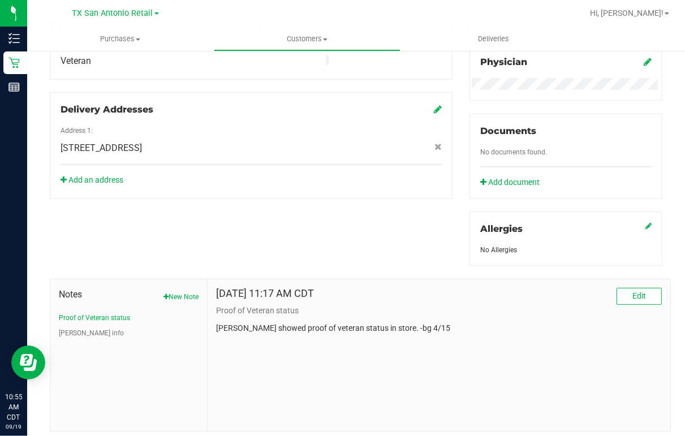
scroll to position [391, 0]
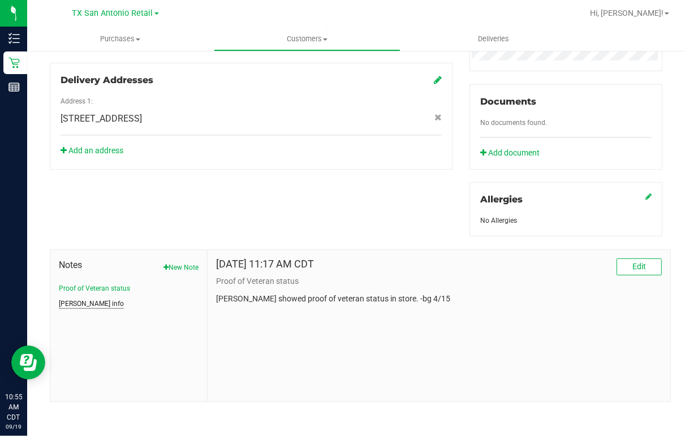
click at [83, 299] on button "[PERSON_NAME] info" at bounding box center [91, 304] width 65 height 10
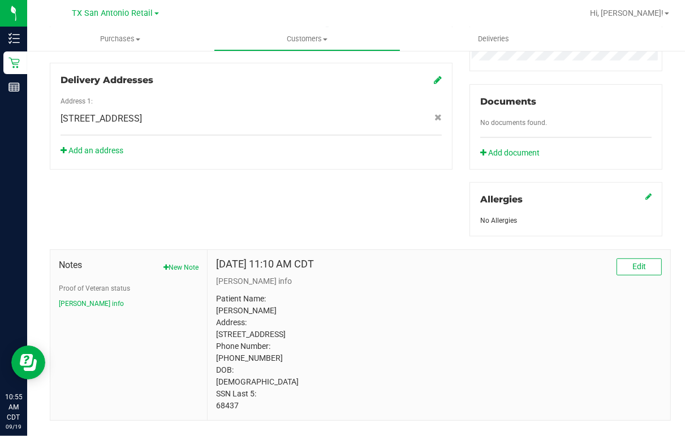
scroll to position [421, 0]
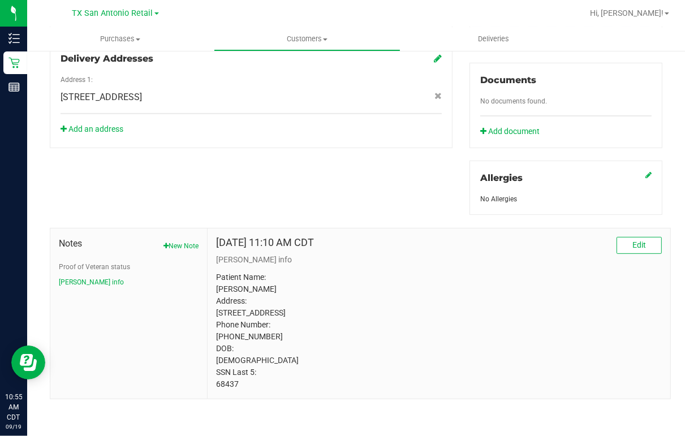
drag, startPoint x: 215, startPoint y: 384, endPoint x: 237, endPoint y: 389, distance: 22.1
click at [237, 389] on p "Patient Name: [PERSON_NAME] Address: [STREET_ADDRESS] Phone Number: [PHONE_NUMB…" at bounding box center [439, 331] width 446 height 119
drag, startPoint x: 237, startPoint y: 389, endPoint x: 232, endPoint y: 387, distance: 5.8
click at [676, 212] on div "Back Profile Purchases Add customer to queue Customer ID: 1595679 Credit Availa…" at bounding box center [356, 37] width 658 height 799
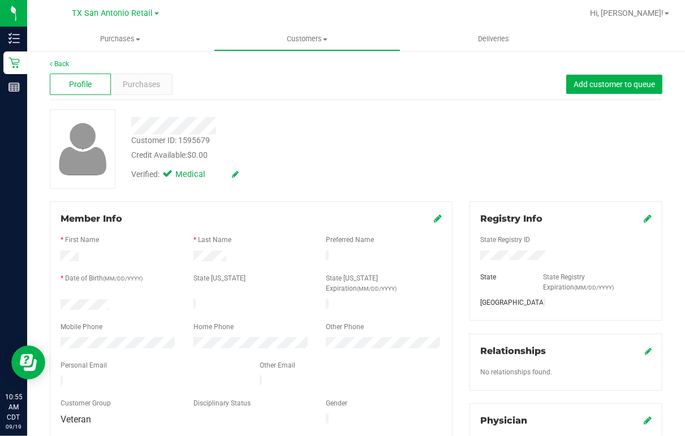
scroll to position [0, 0]
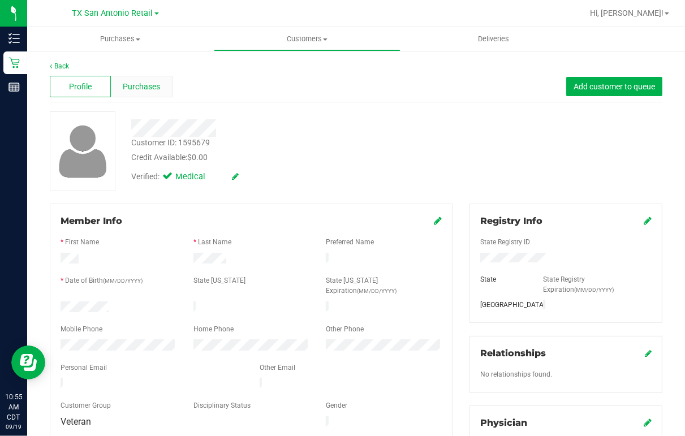
click at [137, 85] on span "Purchases" at bounding box center [141, 87] width 37 height 12
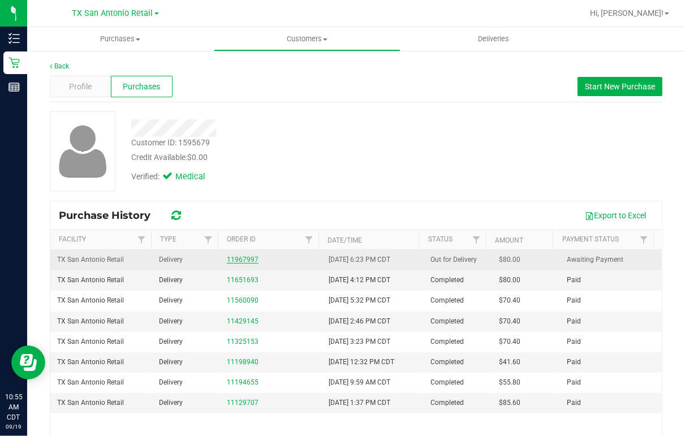
click at [241, 256] on link "11967997" at bounding box center [243, 260] width 32 height 8
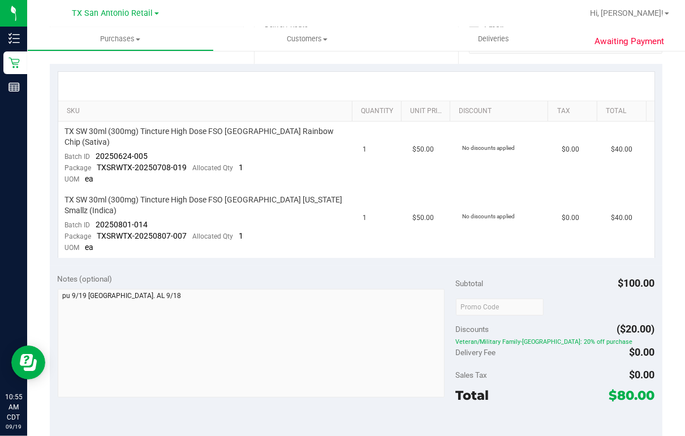
scroll to position [272, 0]
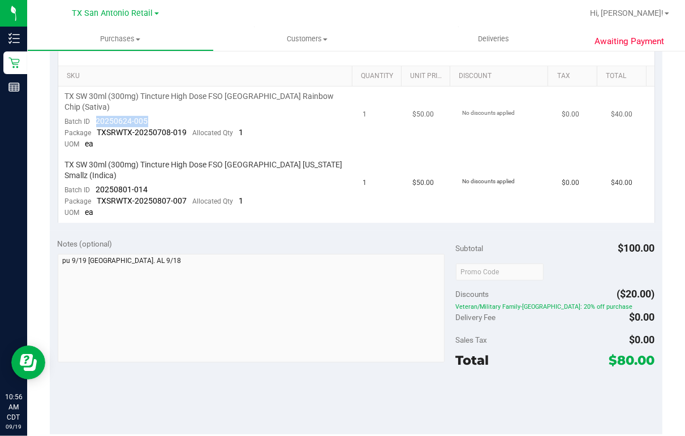
drag, startPoint x: 95, startPoint y: 109, endPoint x: 149, endPoint y: 110, distance: 54.4
click at [149, 110] on td "TX SW 30ml (300mg) Tincture High Dose FSO [GEOGRAPHIC_DATA] Rainbow Chip (Sativ…" at bounding box center [207, 121] width 298 height 68
drag, startPoint x: 149, startPoint y: 110, endPoint x: 140, endPoint y: 109, distance: 9.1
drag, startPoint x: 96, startPoint y: 165, endPoint x: 156, endPoint y: 168, distance: 60.6
click at [156, 168] on td "TX SW 30ml (300mg) Tincture High Dose FSO [GEOGRAPHIC_DATA] [US_STATE] Smallz (…" at bounding box center [207, 189] width 298 height 68
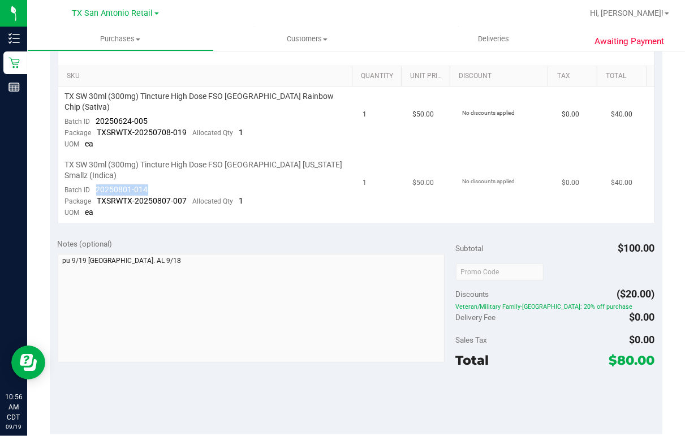
drag, startPoint x: 156, startPoint y: 168, endPoint x: 140, endPoint y: 166, distance: 16.0
click at [292, 238] on div "Notes (optional)" at bounding box center [257, 301] width 398 height 127
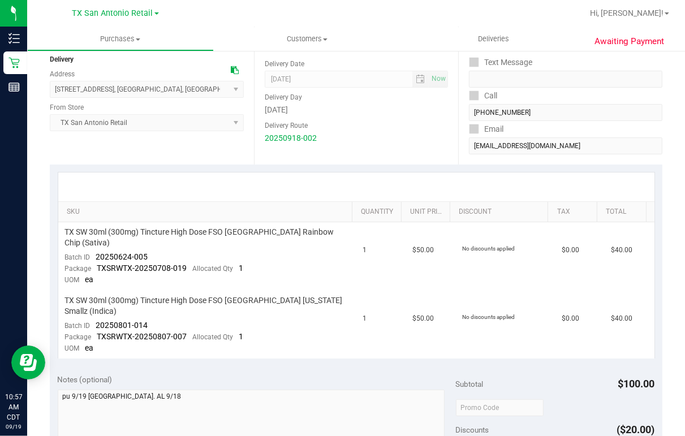
scroll to position [0, 0]
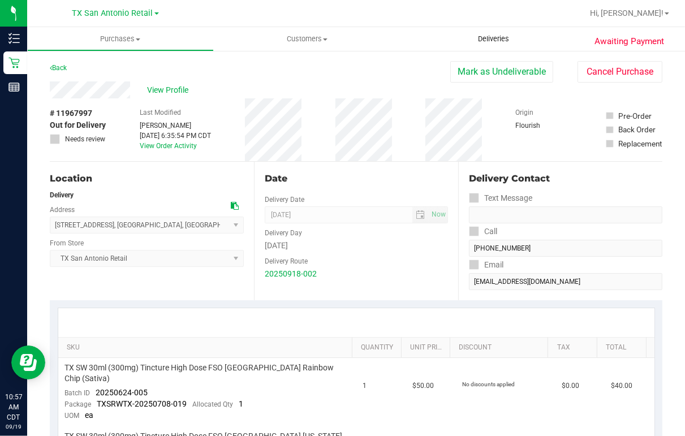
click at [499, 36] on span "Deliveries" at bounding box center [494, 39] width 62 height 10
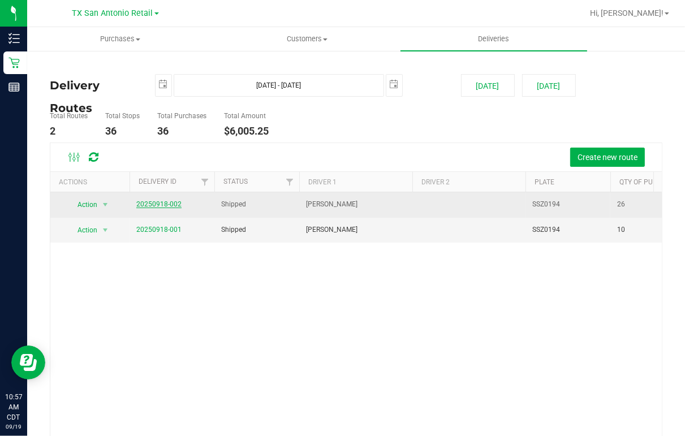
click at [147, 207] on link "20250918-002" at bounding box center [158, 204] width 45 height 8
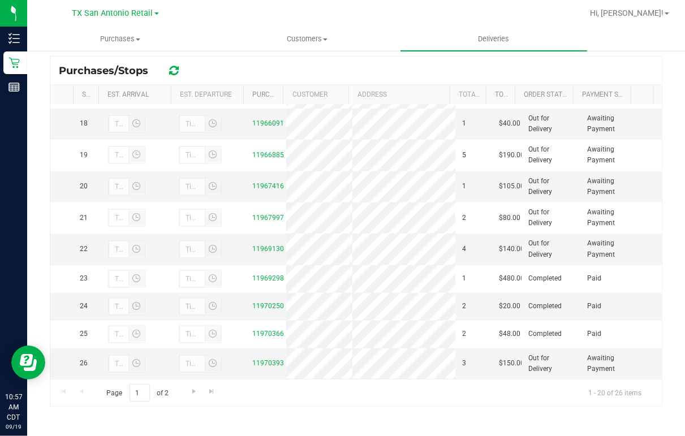
scroll to position [597, 0]
click at [260, 190] on link "11967416" at bounding box center [268, 186] width 32 height 8
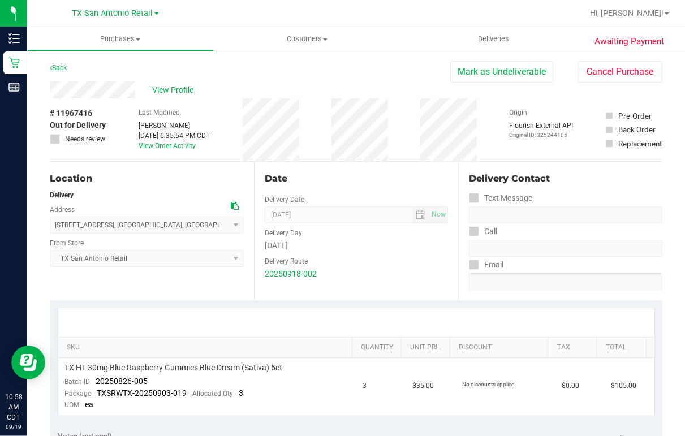
click at [346, 79] on div "Back [PERSON_NAME] as Undeliverable Cancel Purchase" at bounding box center [356, 71] width 613 height 20
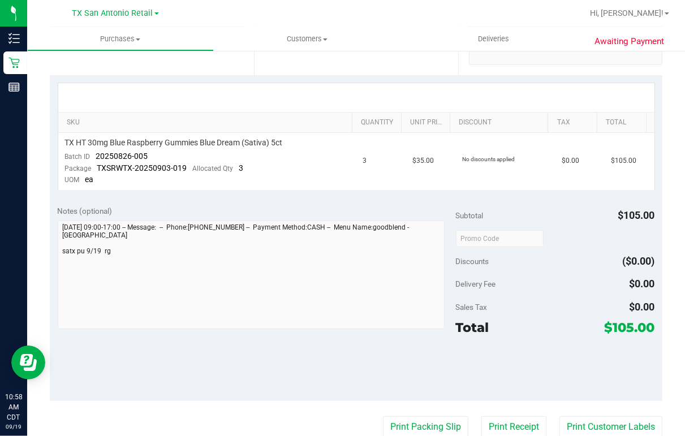
scroll to position [226, 0]
drag, startPoint x: 96, startPoint y: 152, endPoint x: 149, endPoint y: 151, distance: 53.2
click at [149, 151] on td "TX HT 30mg Blue Raspberry Gummies Blue Dream (Sativa) 5ct Batch ID 20250826-005…" at bounding box center [207, 160] width 298 height 57
drag, startPoint x: 149, startPoint y: 151, endPoint x: 140, endPoint y: 154, distance: 9.7
click at [43, 110] on div "Awaiting Payment Back [PERSON_NAME] as Undeliverable Cancel Purchase View Profi…" at bounding box center [356, 246] width 658 height 847
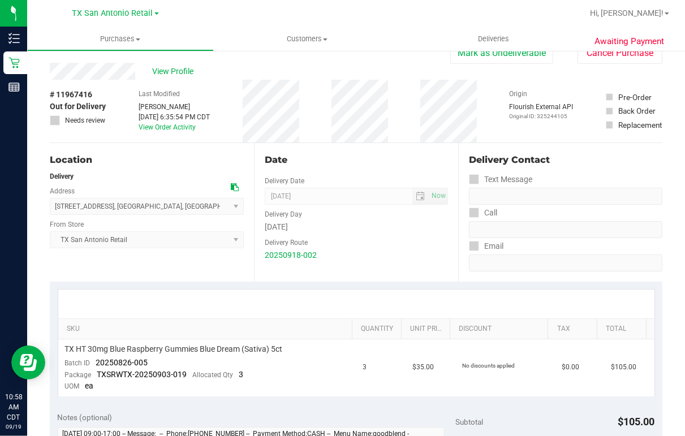
scroll to position [0, 0]
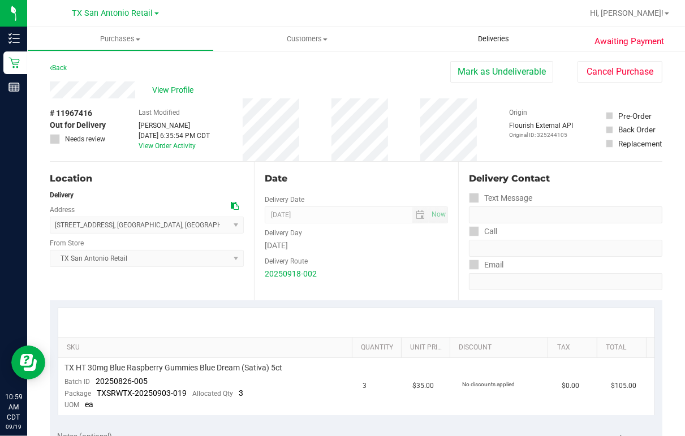
click at [489, 42] on span "Deliveries" at bounding box center [494, 39] width 62 height 10
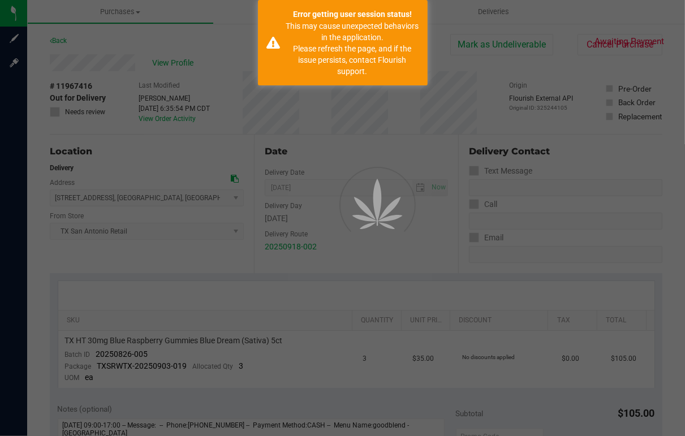
drag, startPoint x: 325, startPoint y: 121, endPoint x: 331, endPoint y: 118, distance: 6.6
click at [331, 118] on div at bounding box center [342, 218] width 685 height 436
click at [326, 127] on div at bounding box center [342, 218] width 685 height 436
click at [372, 46] on p "Please refresh the page, and if the issue persists, contact Flourish support." at bounding box center [352, 60] width 133 height 34
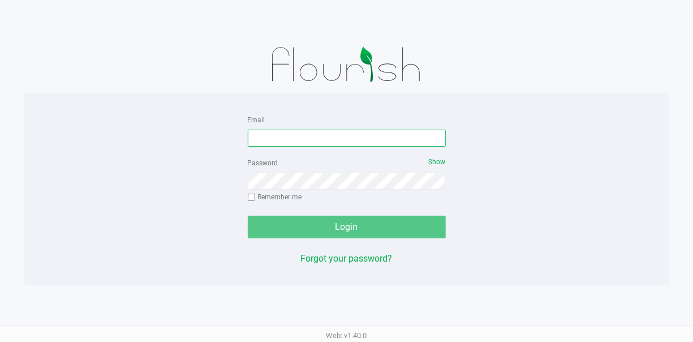
click at [275, 140] on input "Email" at bounding box center [347, 138] width 198 height 17
type input "[EMAIL_ADDRESS][DOMAIN_NAME]"
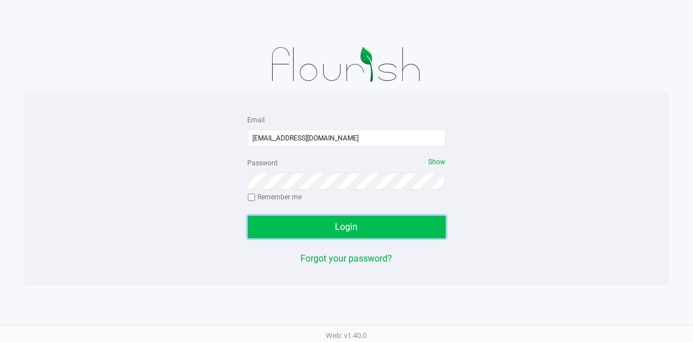
click at [308, 230] on button "Login" at bounding box center [347, 227] width 198 height 23
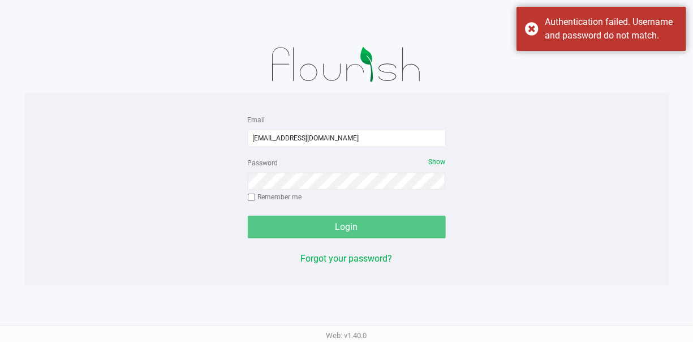
click at [554, 200] on div "Email rgreen@goodblend.com Password Show Remember me Login Forgot your password?" at bounding box center [346, 189] width 645 height 153
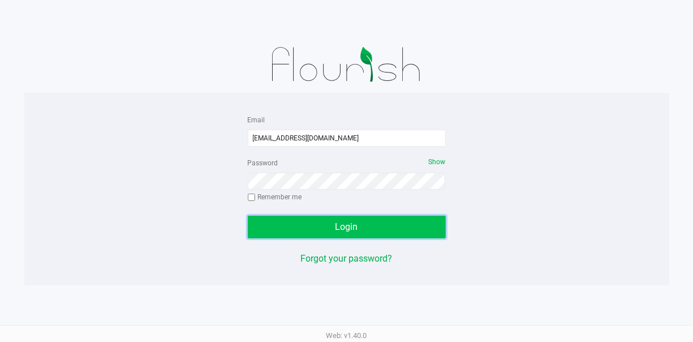
click at [392, 230] on button "Login" at bounding box center [347, 227] width 198 height 23
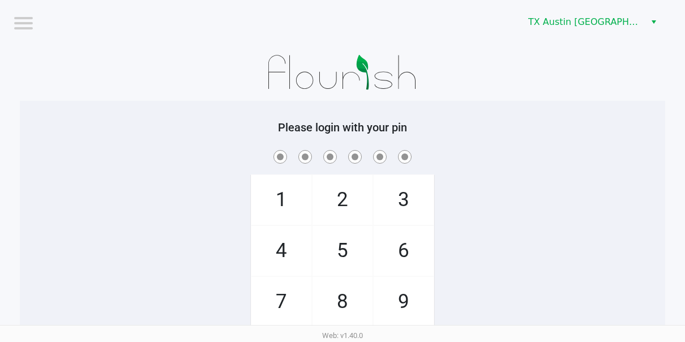
click at [589, 203] on div "1 4 7 2 5 8 0 3 6 9 Clear" at bounding box center [342, 263] width 645 height 230
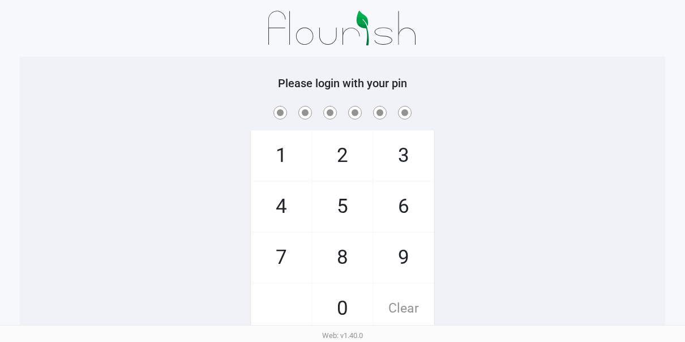
scroll to position [87, 0]
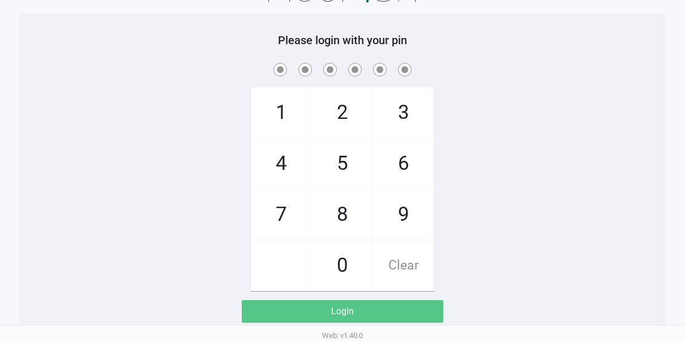
click at [269, 168] on span "4" at bounding box center [281, 164] width 60 height 50
checkbox input "true"
click at [282, 209] on span "7" at bounding box center [281, 215] width 60 height 50
checkbox input "true"
click at [393, 163] on span "6" at bounding box center [404, 164] width 60 height 50
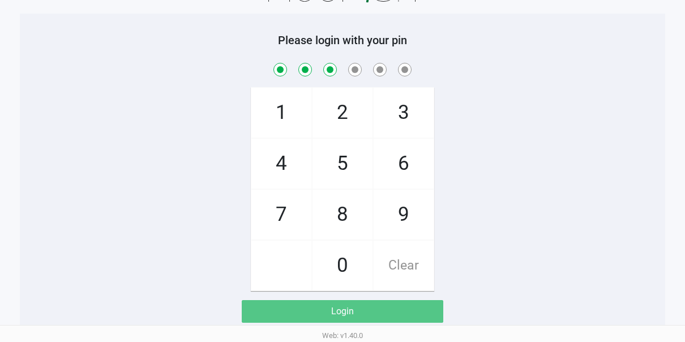
checkbox input "true"
drag, startPoint x: 344, startPoint y: 260, endPoint x: 344, endPoint y: 253, distance: 7.4
click at [344, 259] on span "0" at bounding box center [342, 266] width 60 height 50
checkbox input "true"
click at [352, 115] on span "2" at bounding box center [342, 113] width 60 height 50
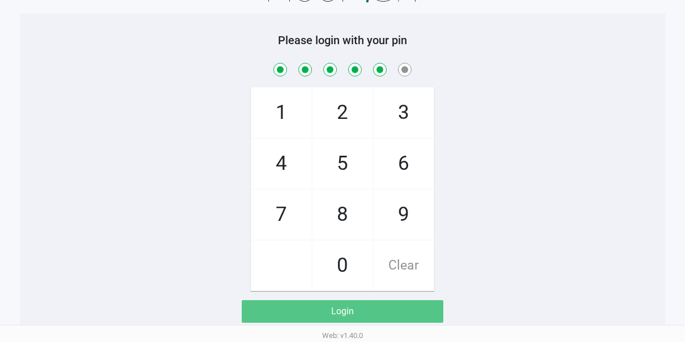
checkbox input "true"
click at [296, 160] on span "4" at bounding box center [281, 164] width 60 height 50
checkbox input "true"
